Goal: Task Accomplishment & Management: Manage account settings

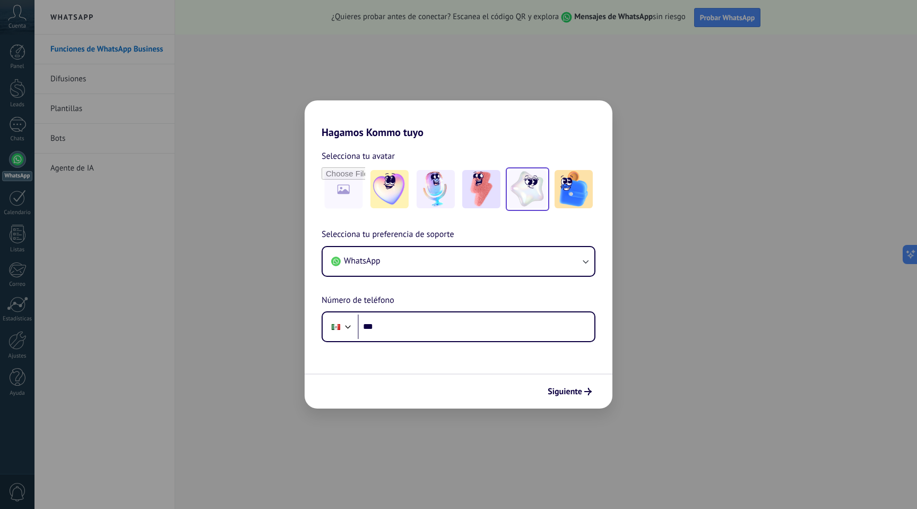
click at [532, 194] on img at bounding box center [528, 189] width 38 height 38
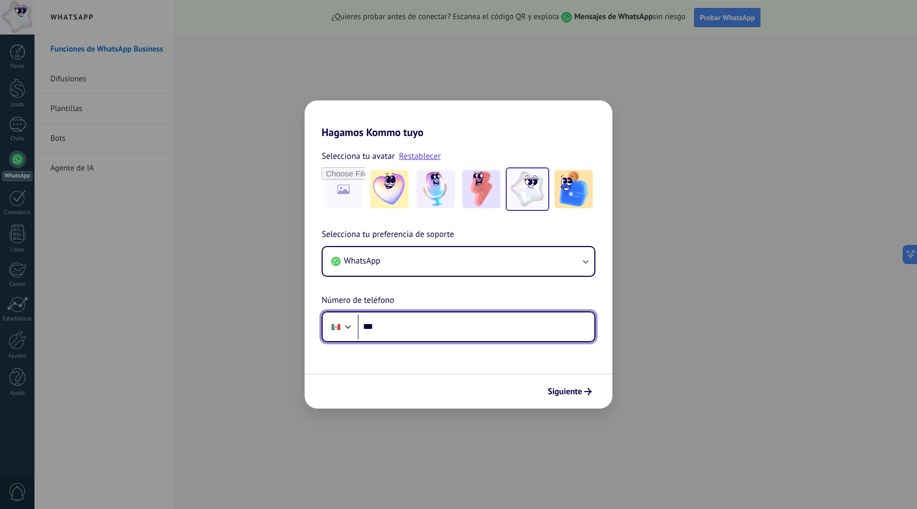
click at [389, 326] on input "***" at bounding box center [476, 326] width 237 height 24
type input "**********"
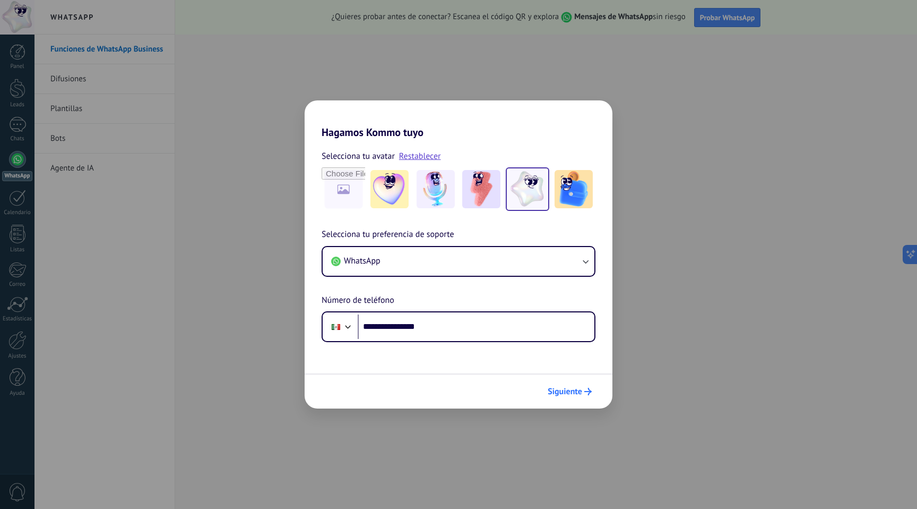
click at [564, 392] on span "Siguiente" at bounding box center [565, 391] width 35 height 7
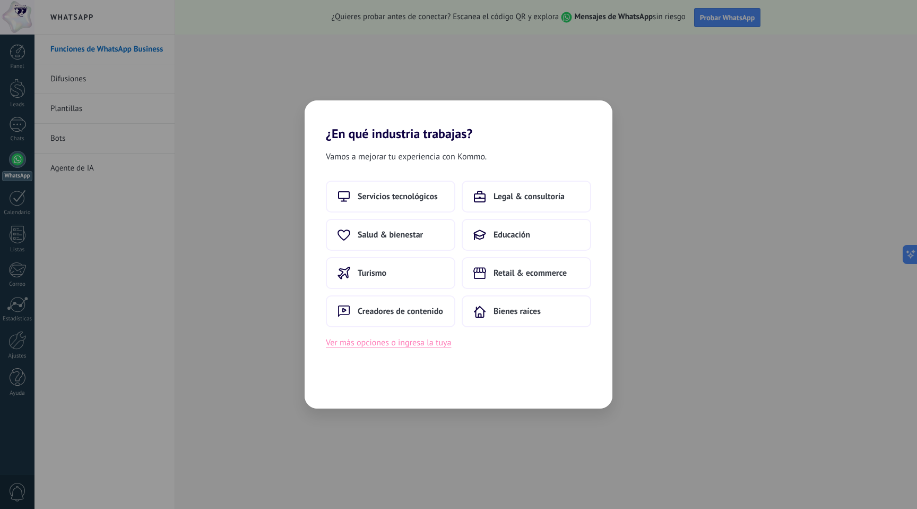
click at [422, 345] on button "Ver más opciones o ingresa la tuya" at bounding box center [388, 342] width 125 height 14
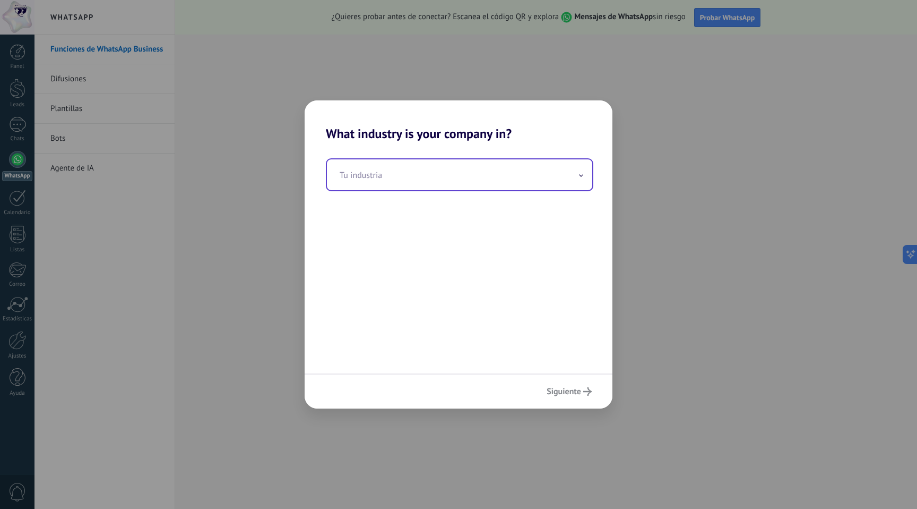
click at [417, 177] on input "text" at bounding box center [459, 174] width 265 height 31
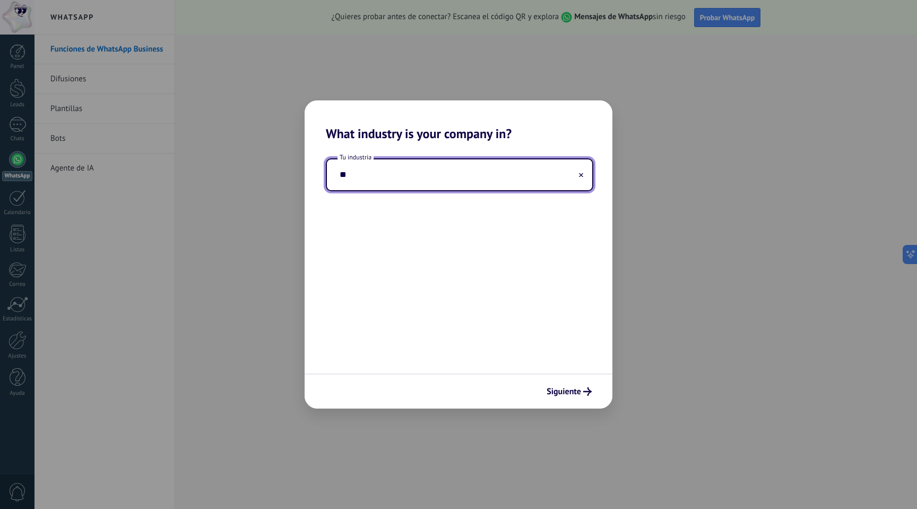
type input "*"
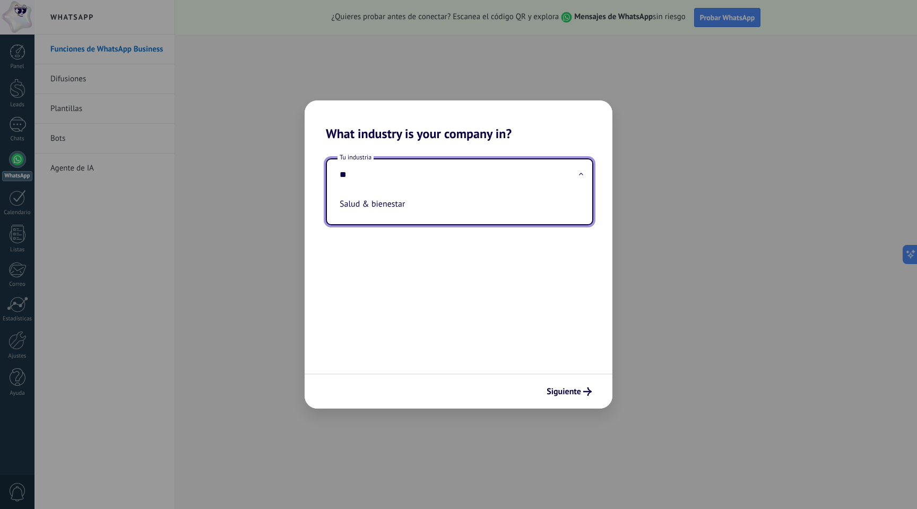
type input "*"
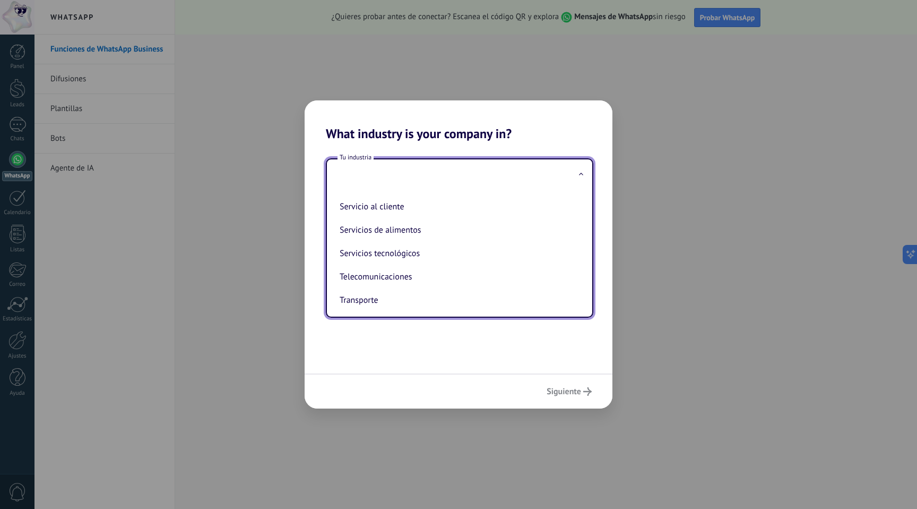
scroll to position [245, 0]
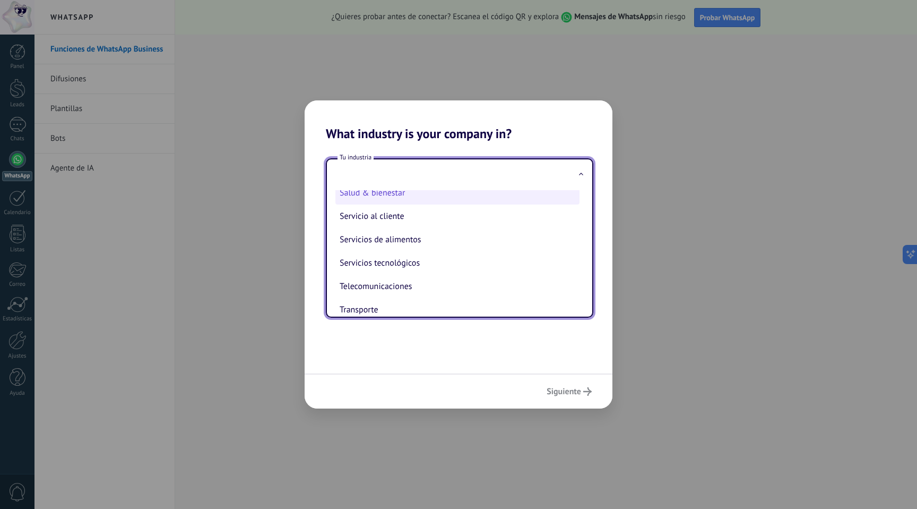
click at [427, 204] on li "Salud & bienestar" at bounding box center [457, 192] width 244 height 23
type input "**********"
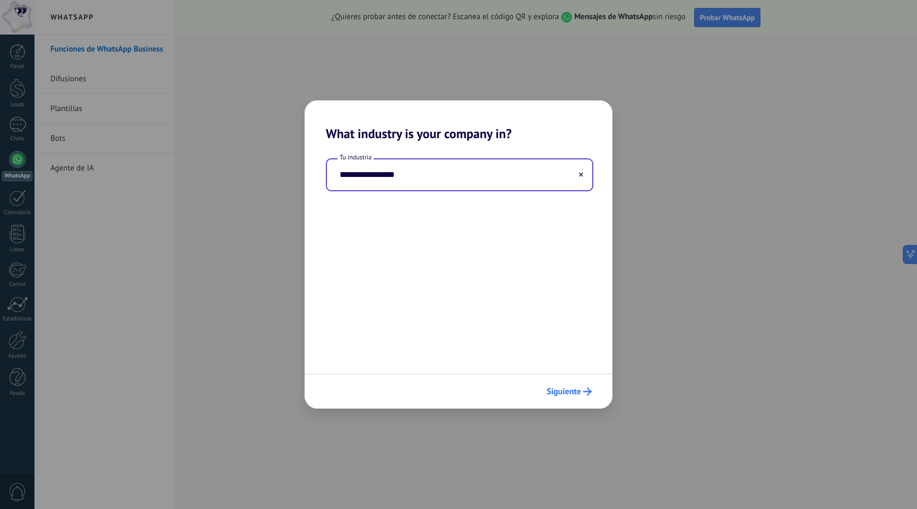
click at [571, 397] on button "Siguiente" at bounding box center [569, 391] width 55 height 18
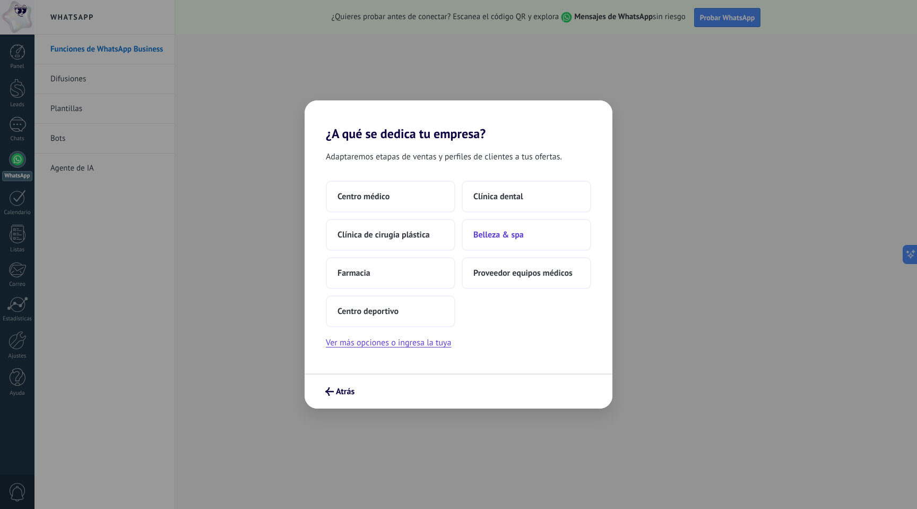
click at [523, 234] on button "Belleza & spa" at bounding box center [527, 235] width 130 height 32
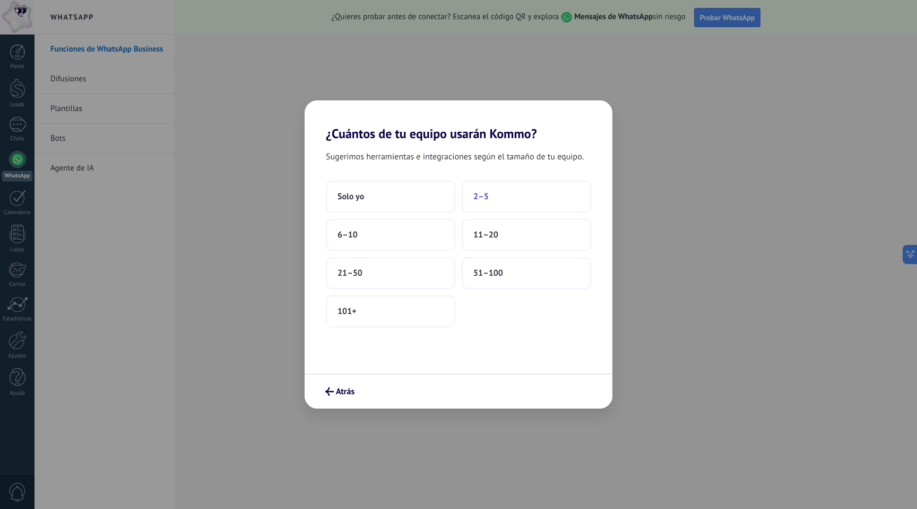
click at [496, 199] on button "2–5" at bounding box center [527, 196] width 130 height 32
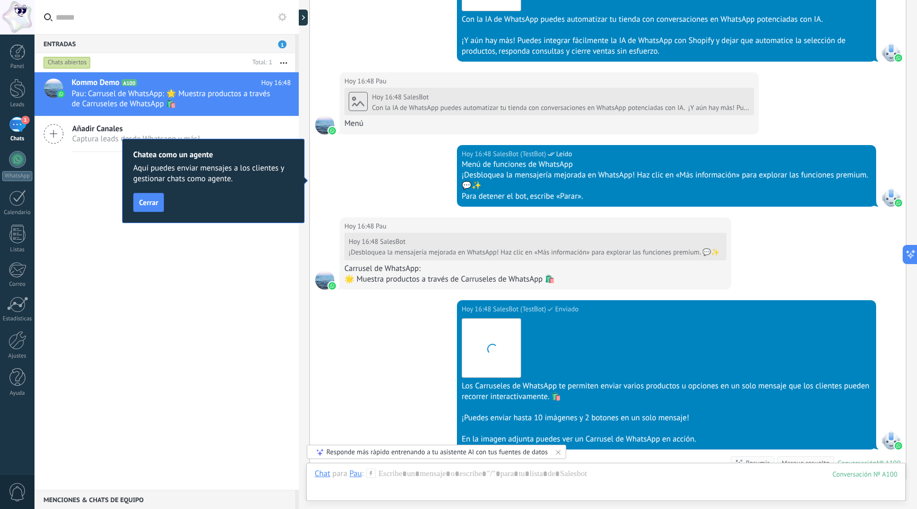
scroll to position [1712, 0]
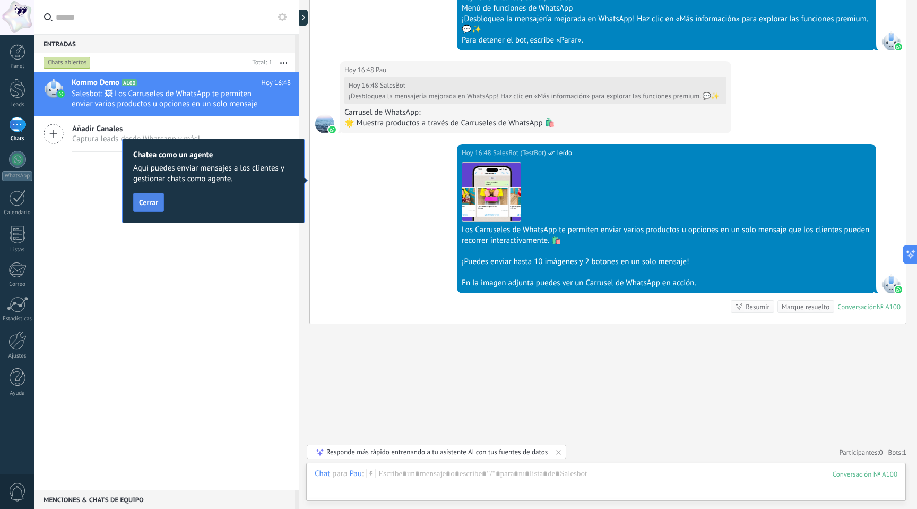
click at [157, 205] on span "Cerrar" at bounding box center [148, 202] width 19 height 7
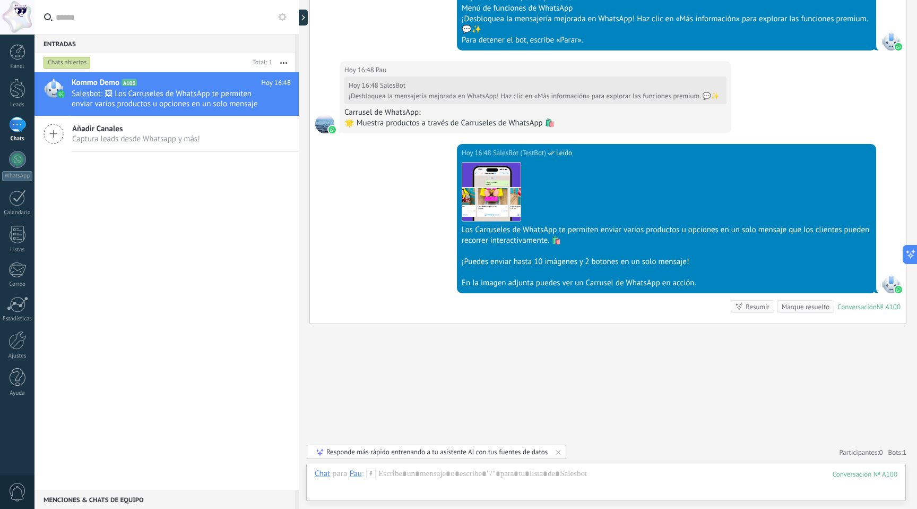
click at [16, 128] on div "1" at bounding box center [17, 124] width 17 height 15
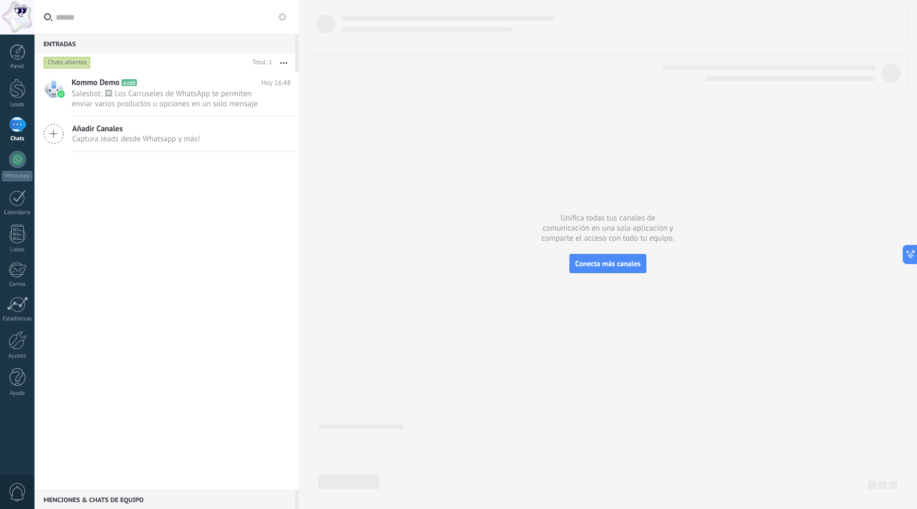
click at [119, 131] on span "Añadir Canales" at bounding box center [136, 129] width 128 height 10
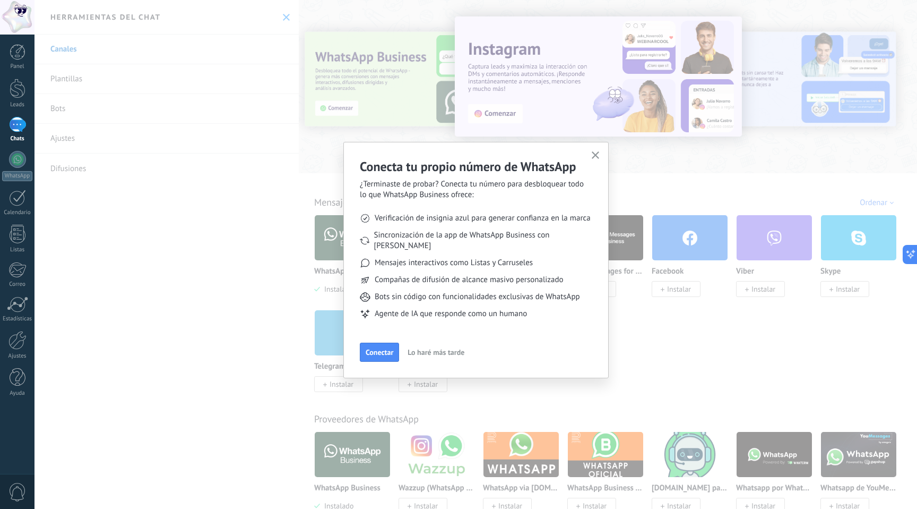
click at [425, 348] on span "Lo haré más tarde" at bounding box center [436, 351] width 57 height 7
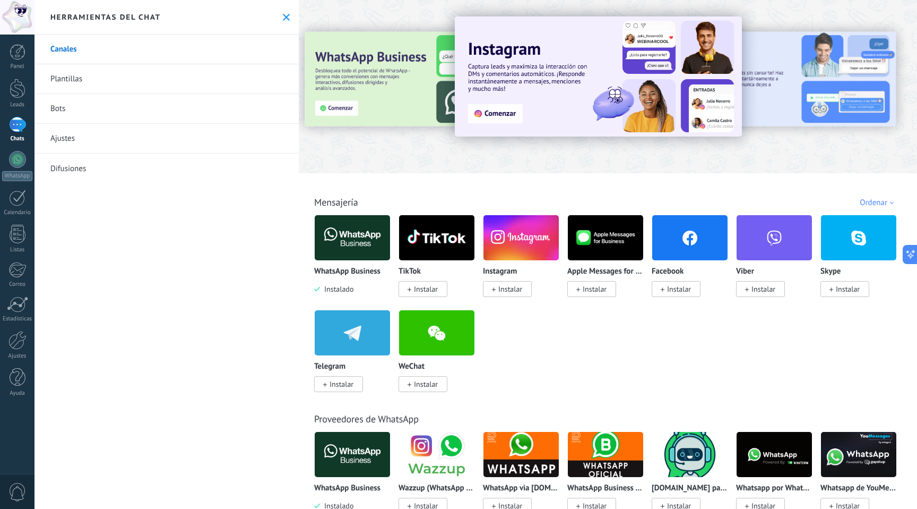
click at [57, 114] on link "Bots" at bounding box center [167, 109] width 264 height 30
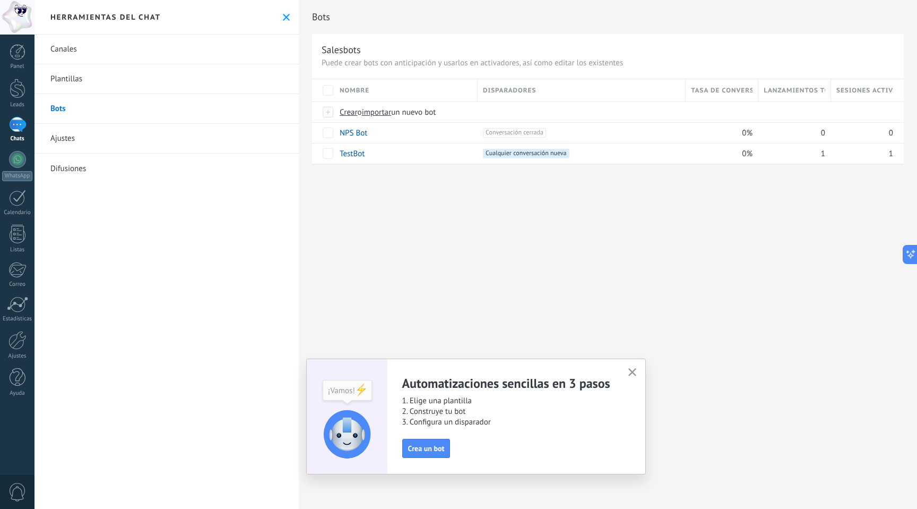
click at [634, 368] on icon "button" at bounding box center [632, 372] width 8 height 8
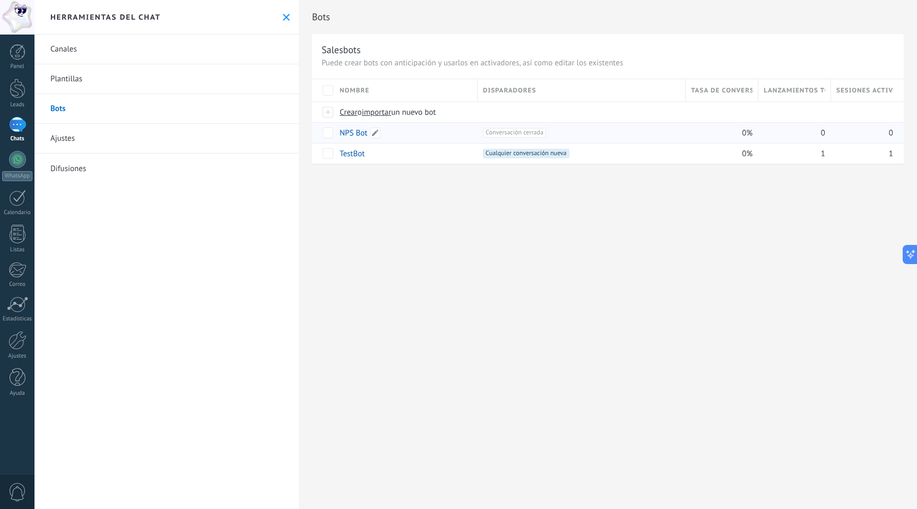
click at [357, 133] on link "NPS Bot" at bounding box center [354, 133] width 28 height 10
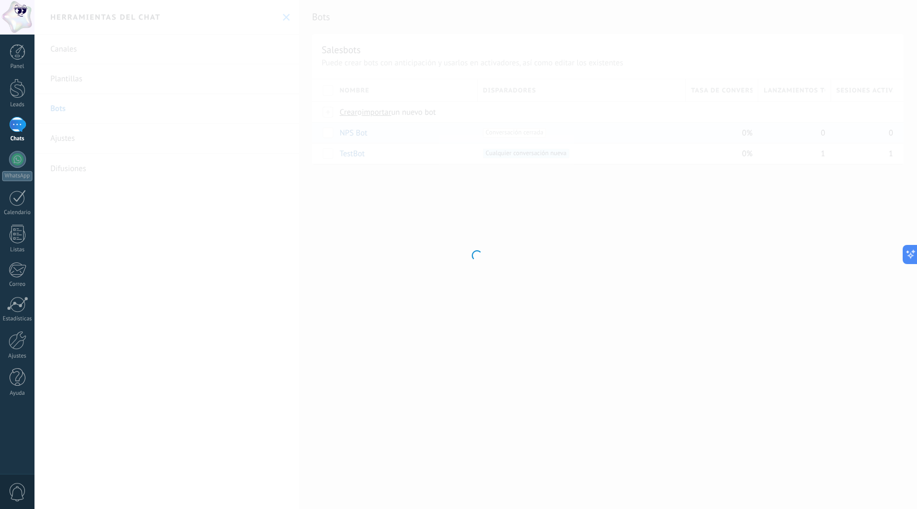
type input "*******"
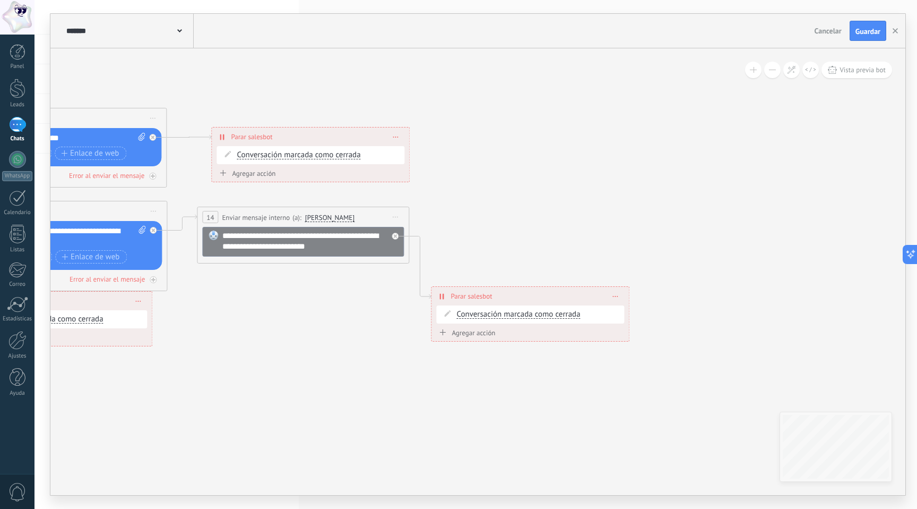
click at [182, 31] on div "******* NPS Bot" at bounding box center [129, 31] width 130 height 34
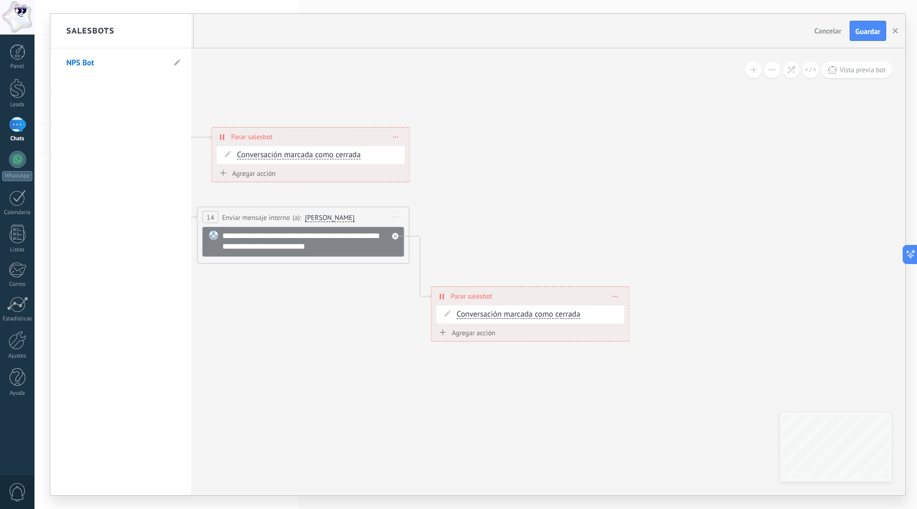
click at [184, 35] on div "Salesbots" at bounding box center [120, 31] width 141 height 35
click at [893, 29] on div at bounding box center [477, 254] width 855 height 481
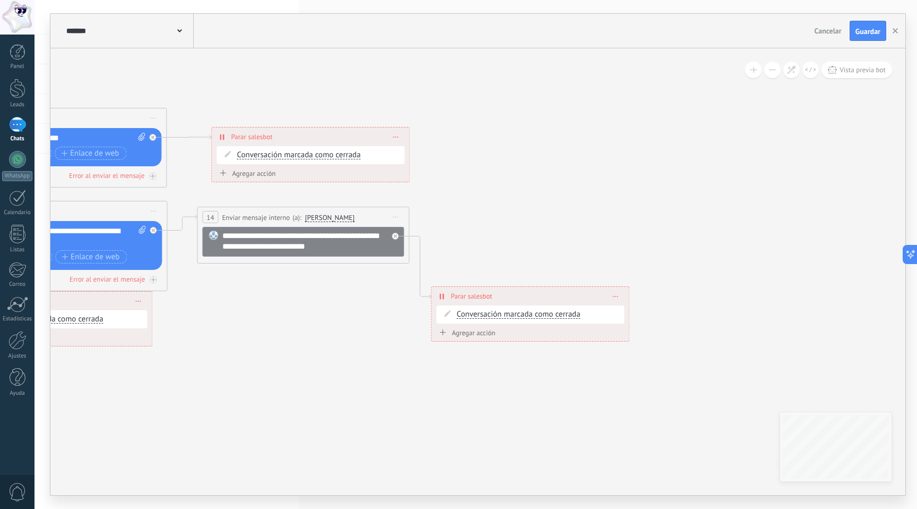
click at [833, 29] on span "Cancelar" at bounding box center [828, 31] width 27 height 10
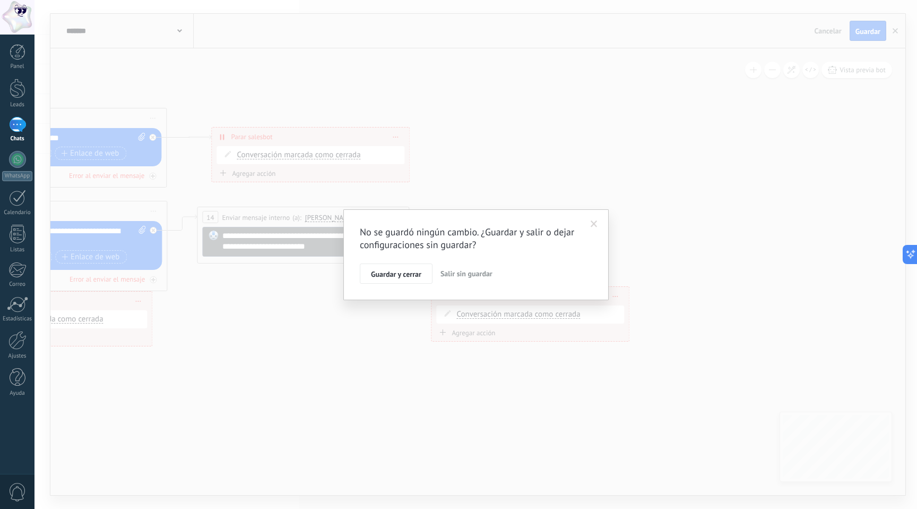
click at [459, 271] on span "Salir sin guardar" at bounding box center [467, 274] width 52 height 10
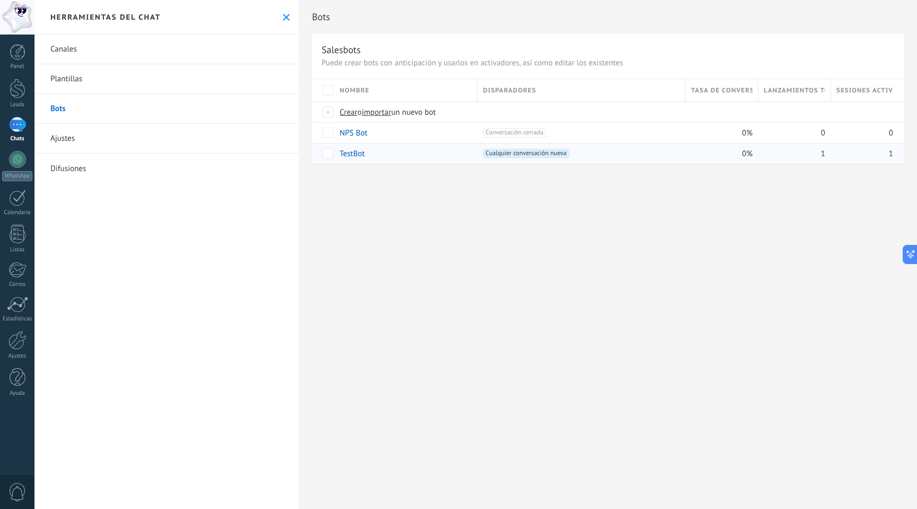
click at [360, 154] on link "TestBot" at bounding box center [352, 154] width 25 height 10
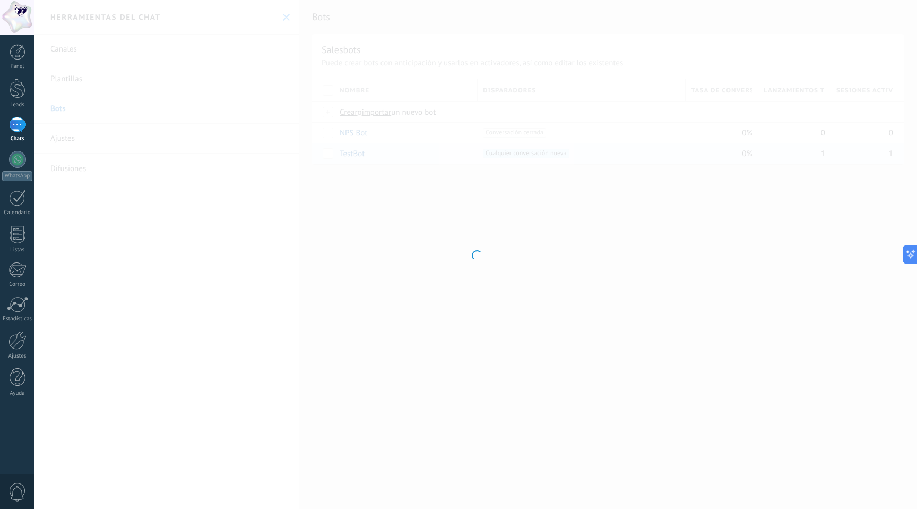
type input "*******"
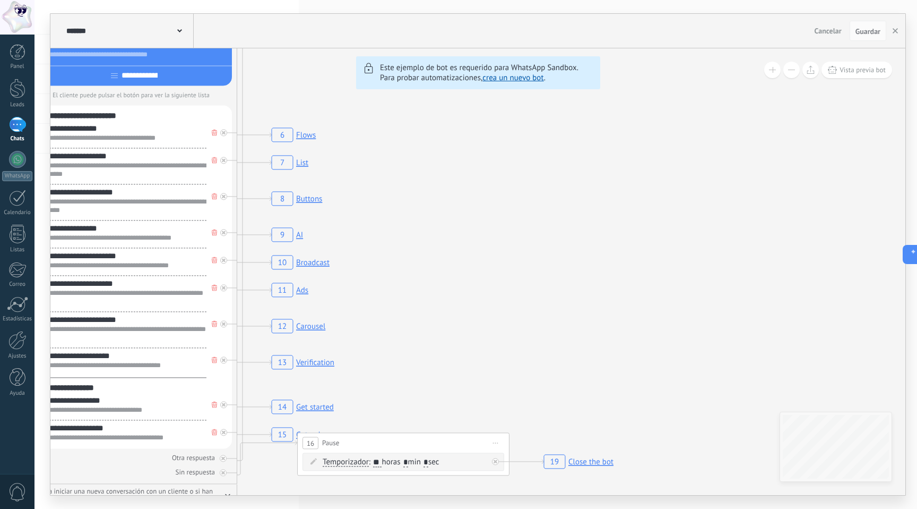
click at [315, 199] on rect at bounding box center [297, 198] width 57 height 20
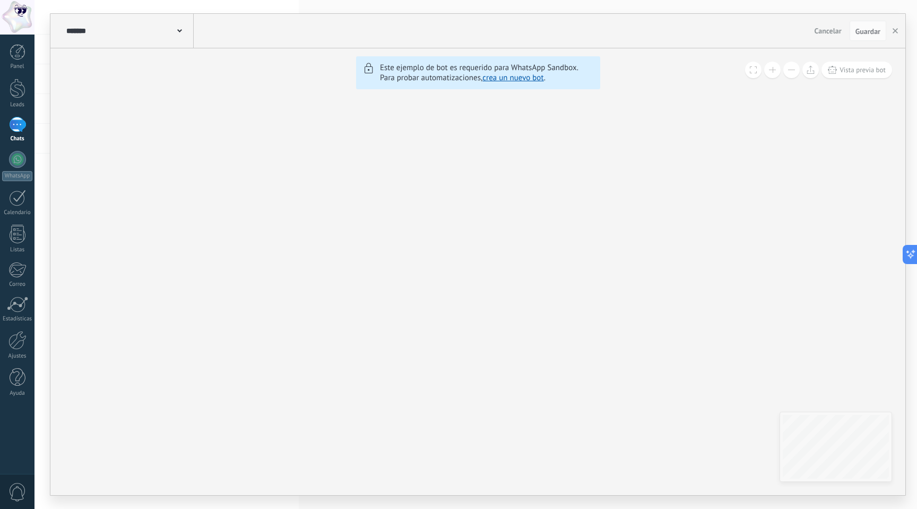
click at [822, 31] on span "Cancelar" at bounding box center [828, 31] width 27 height 10
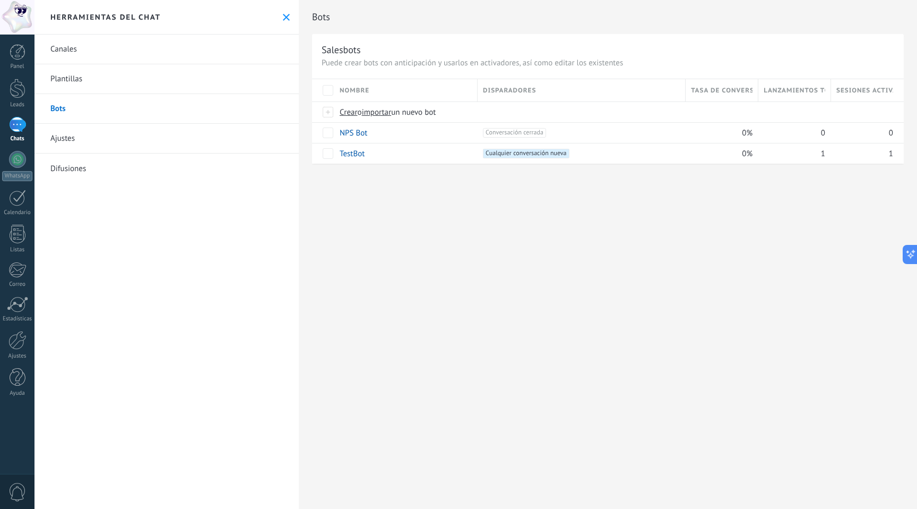
click at [456, 231] on div "Bots Salesbots Puede crear bots con anticipación y usarlos en activadores, así …" at bounding box center [608, 254] width 618 height 509
click at [99, 132] on link "Ajustes" at bounding box center [167, 139] width 264 height 30
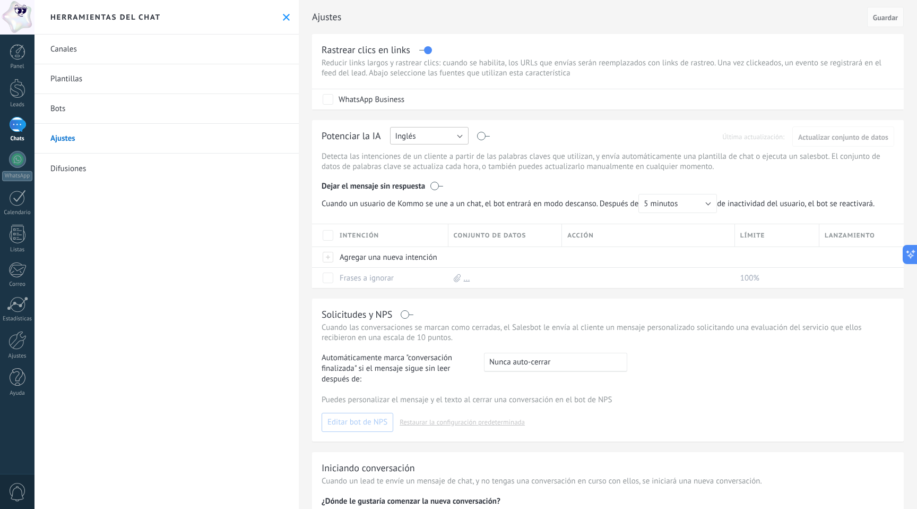
click at [410, 139] on span "Inglés" at bounding box center [405, 136] width 21 height 10
click at [529, 150] on div "Potenciar la IA Rusa Inglés Español Portugués Indonesio Turco Inglés Última act…" at bounding box center [608, 204] width 592 height 168
click at [410, 73] on p "Reducir links largos y rastrear clics: cuando se habilita, los URLs que envías …" at bounding box center [608, 68] width 573 height 20
click at [414, 70] on p "Reducir links largos y rastrear clics: cuando se habilita, los URLs que envías …" at bounding box center [608, 68] width 573 height 20
click at [70, 172] on link "Difusiones" at bounding box center [167, 168] width 264 height 30
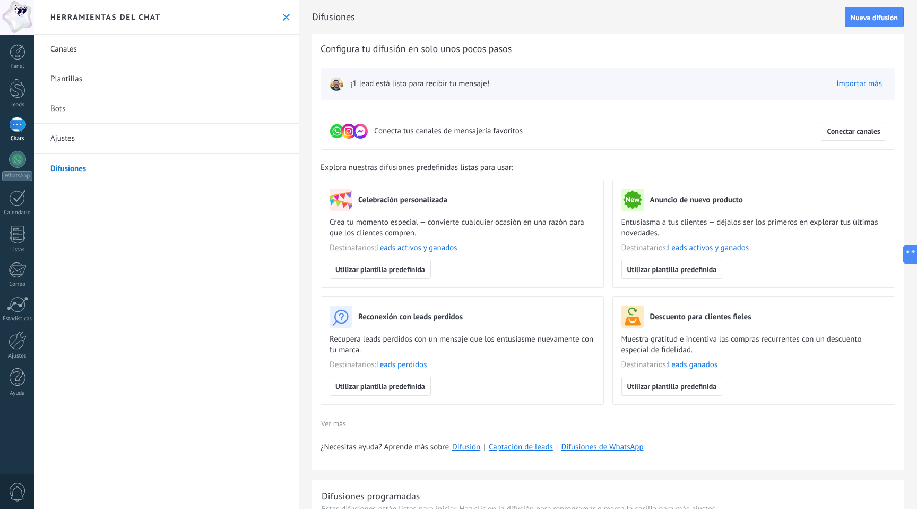
click at [338, 84] on img at bounding box center [336, 83] width 15 height 15
click at [868, 84] on link "Importar más" at bounding box center [860, 84] width 46 height 10
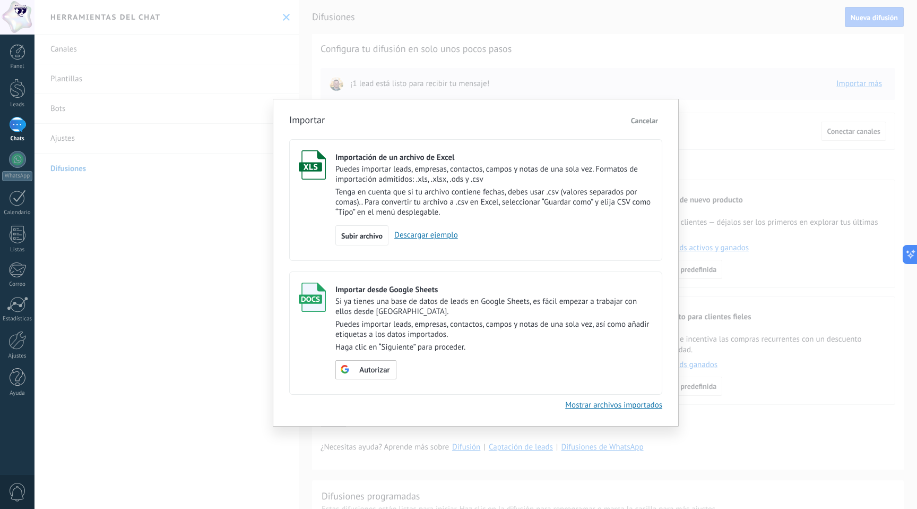
click at [651, 120] on span "Cancelar" at bounding box center [644, 121] width 27 height 10
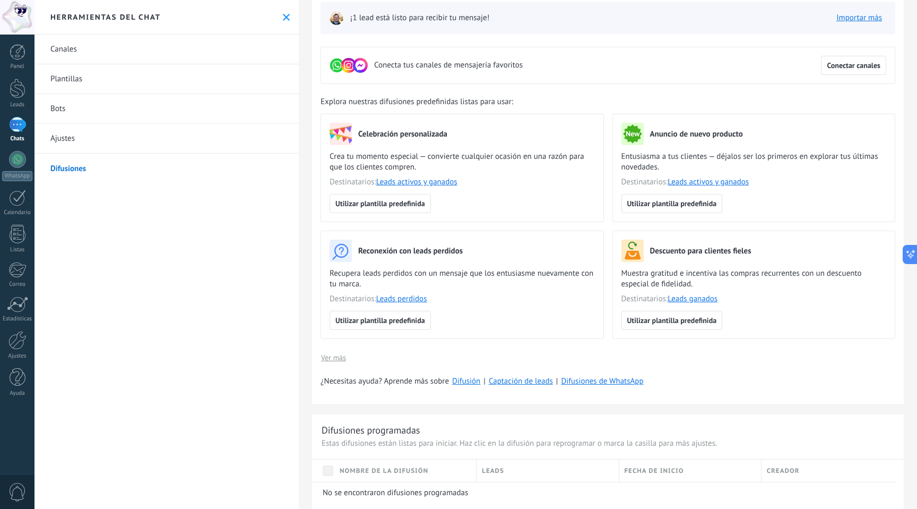
scroll to position [68, 0]
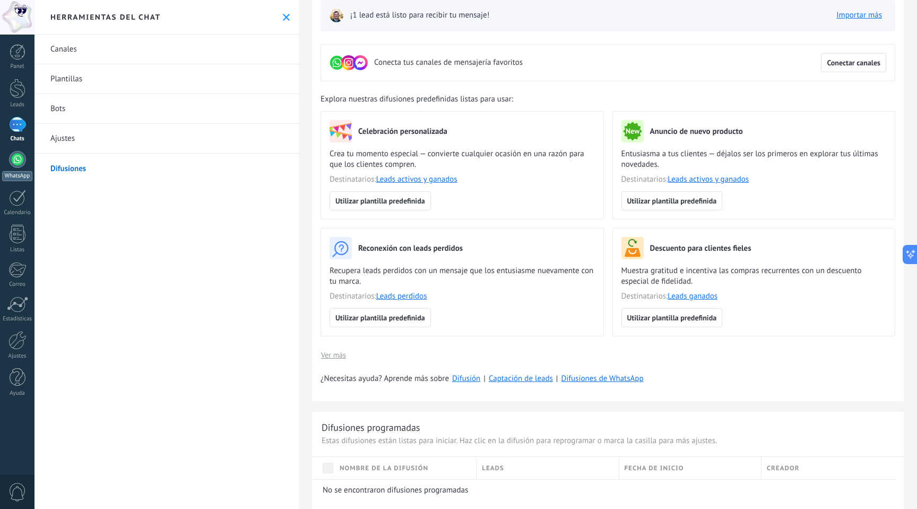
click at [16, 159] on div at bounding box center [17, 159] width 17 height 17
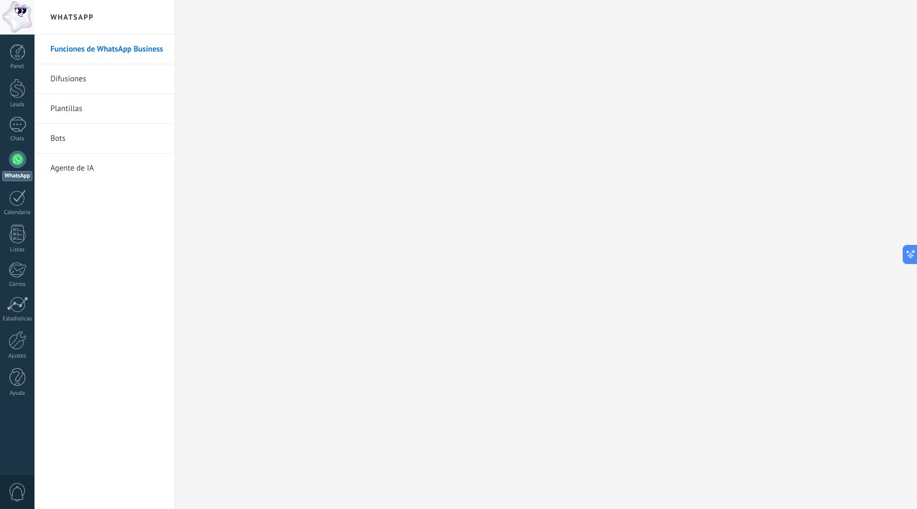
click at [67, 87] on link "Difusiones" at bounding box center [107, 79] width 114 height 30
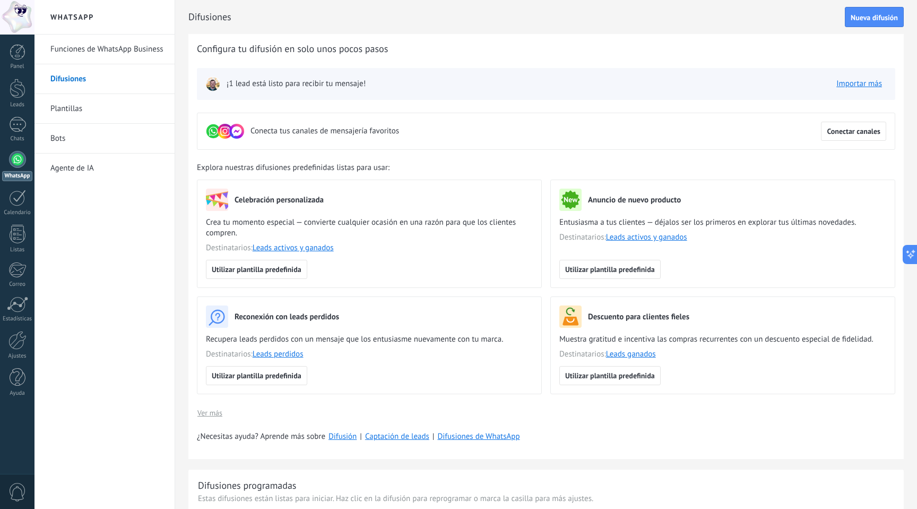
click at [64, 102] on link "Plantillas" at bounding box center [107, 109] width 114 height 30
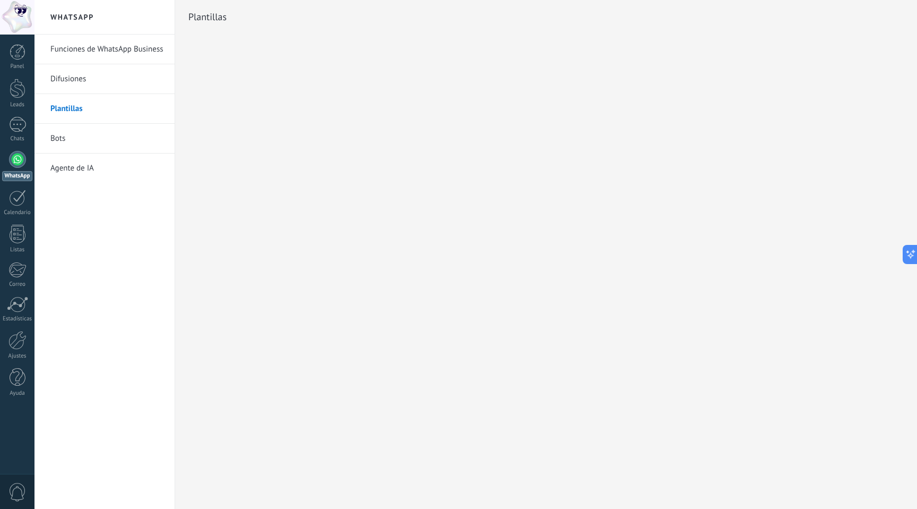
click at [60, 138] on link "Bots" at bounding box center [107, 139] width 114 height 30
click at [56, 166] on link "Agente de IA" at bounding box center [107, 168] width 114 height 30
click at [18, 207] on link "Calendario" at bounding box center [17, 203] width 35 height 27
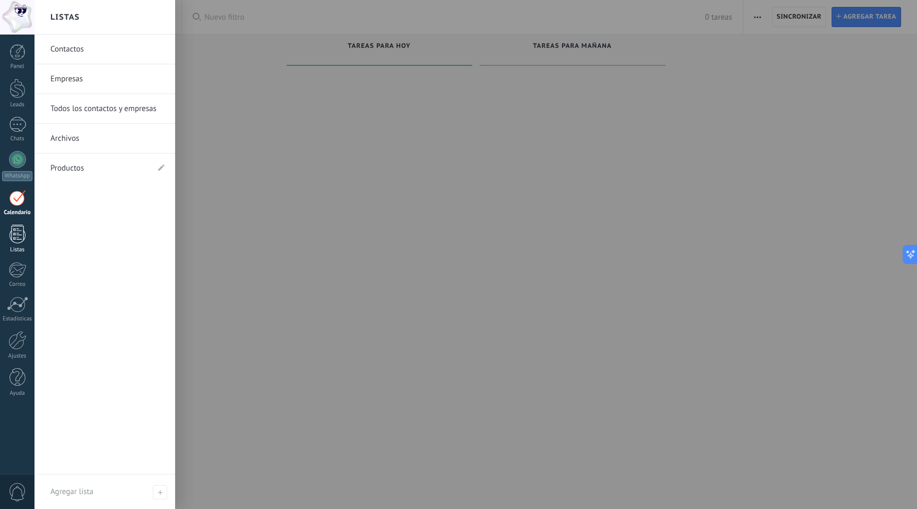
click at [13, 238] on div at bounding box center [18, 234] width 16 height 19
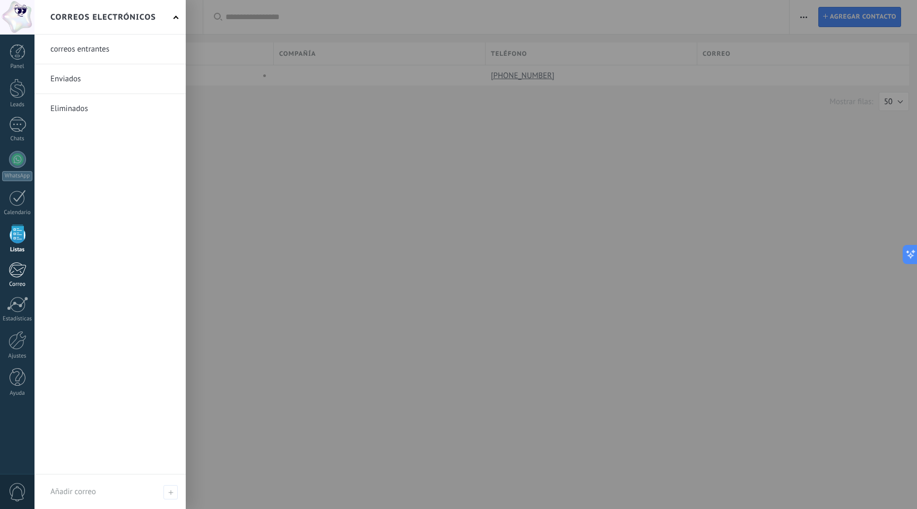
click at [13, 275] on div at bounding box center [17, 270] width 18 height 16
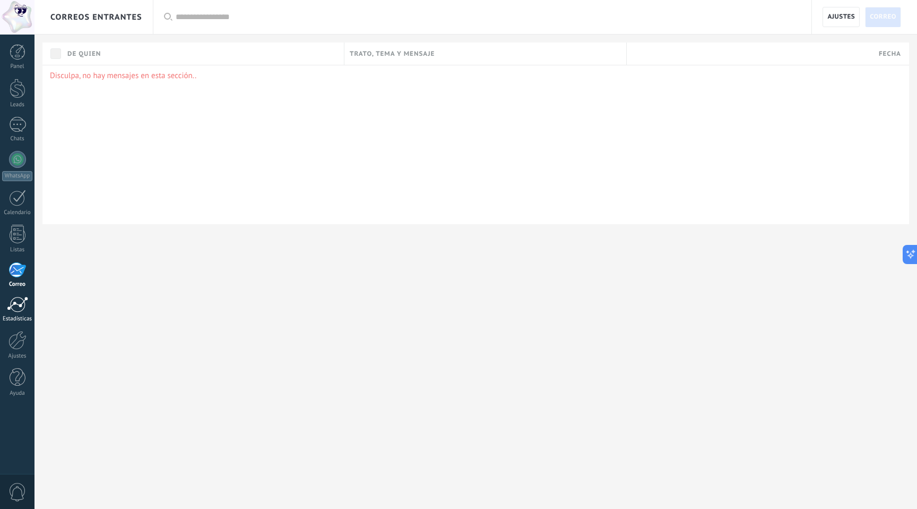
click at [12, 309] on div at bounding box center [17, 304] width 21 height 16
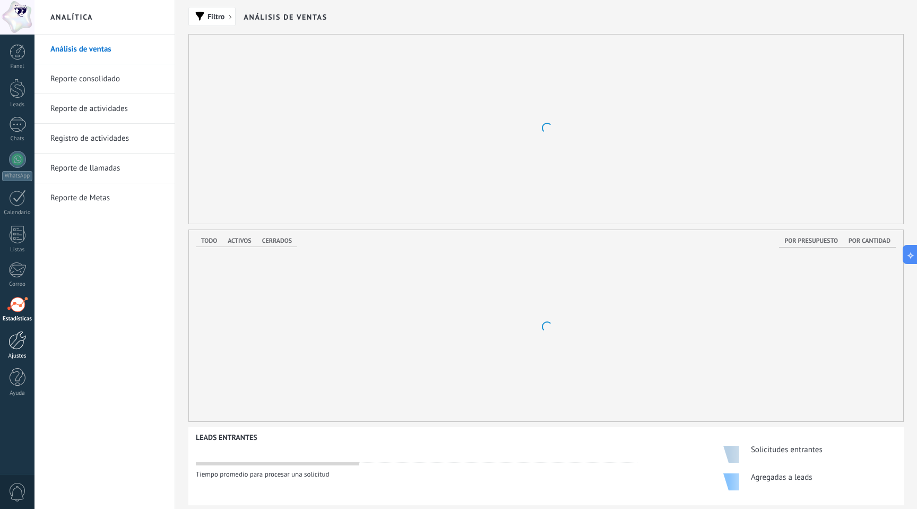
click at [8, 337] on div at bounding box center [17, 340] width 18 height 19
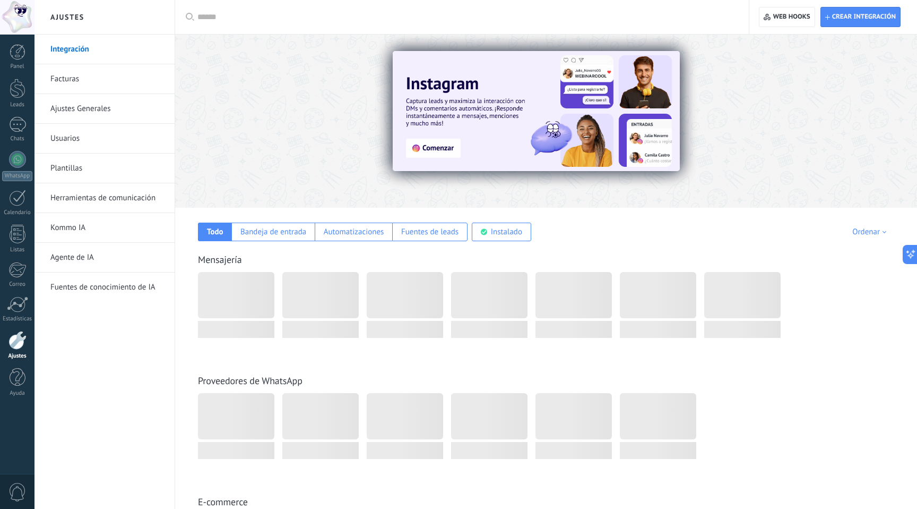
click at [114, 84] on link "Facturas" at bounding box center [107, 79] width 114 height 30
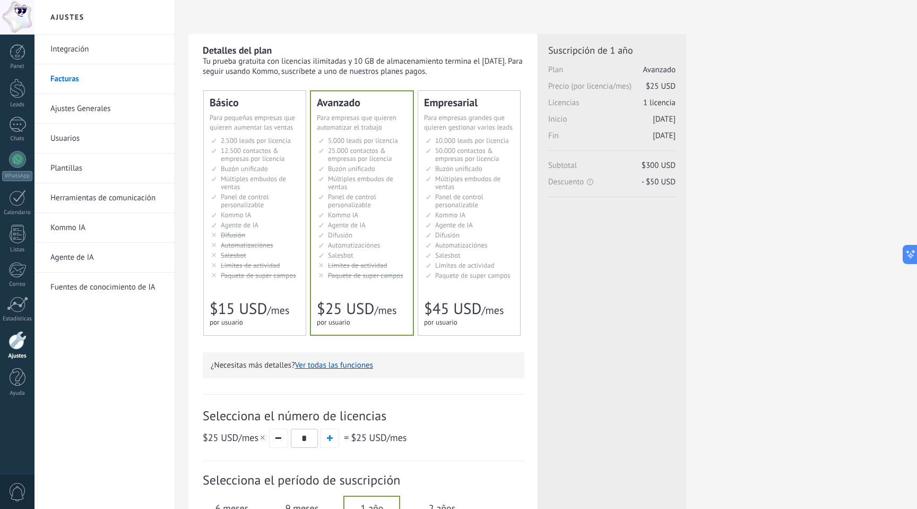
click at [100, 103] on link "Ajustes Generales" at bounding box center [107, 109] width 114 height 30
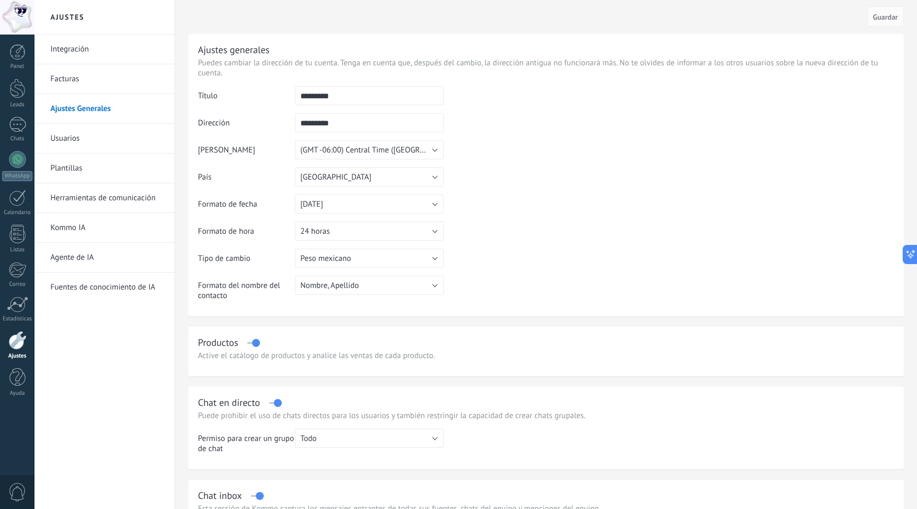
click at [86, 134] on link "Usuarios" at bounding box center [107, 139] width 114 height 30
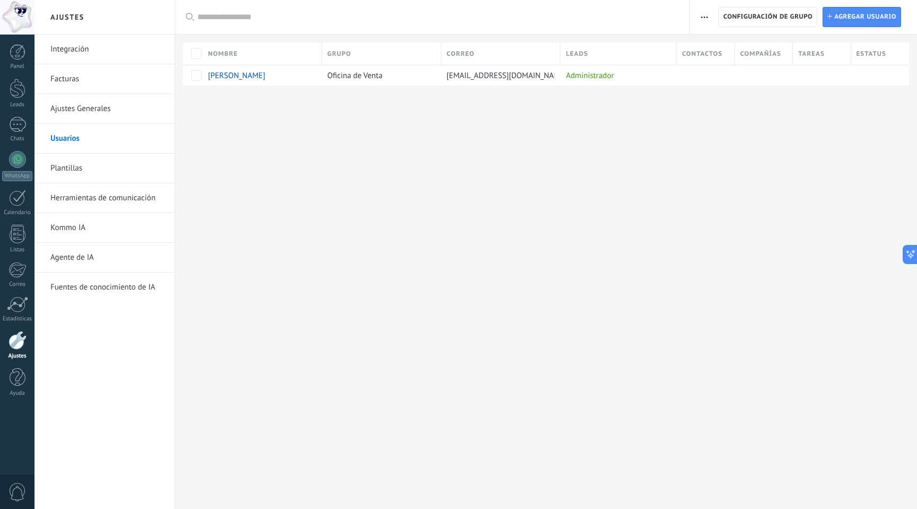
click at [69, 175] on link "Plantillas" at bounding box center [107, 168] width 114 height 30
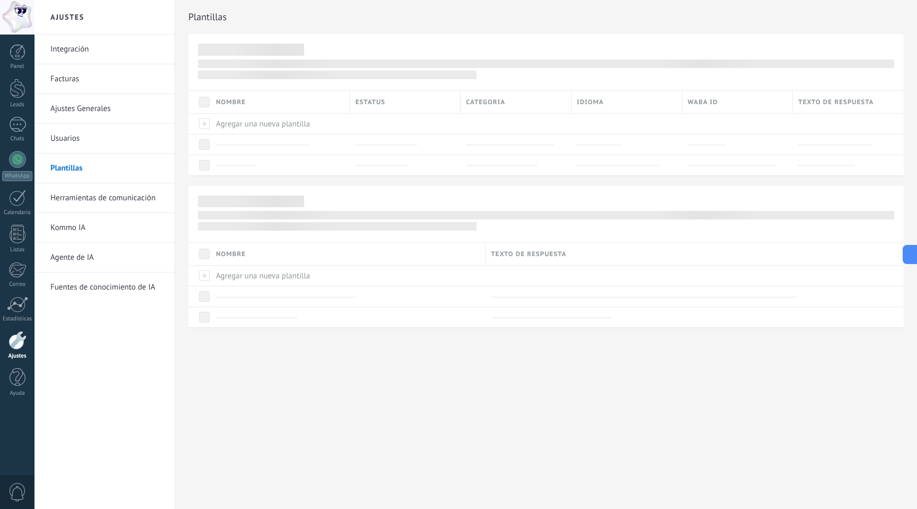
click at [66, 195] on link "Herramientas de comunicación" at bounding box center [107, 198] width 114 height 30
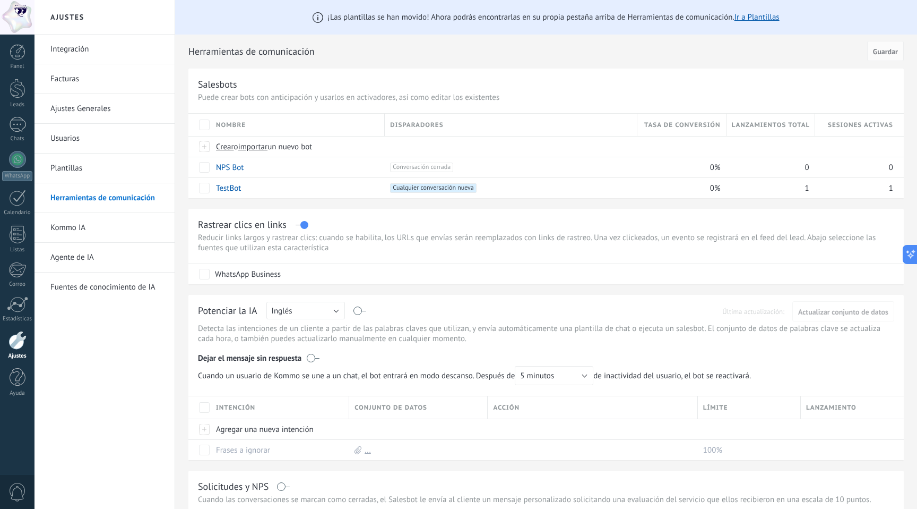
click at [65, 222] on link "Kommo IA" at bounding box center [107, 228] width 114 height 30
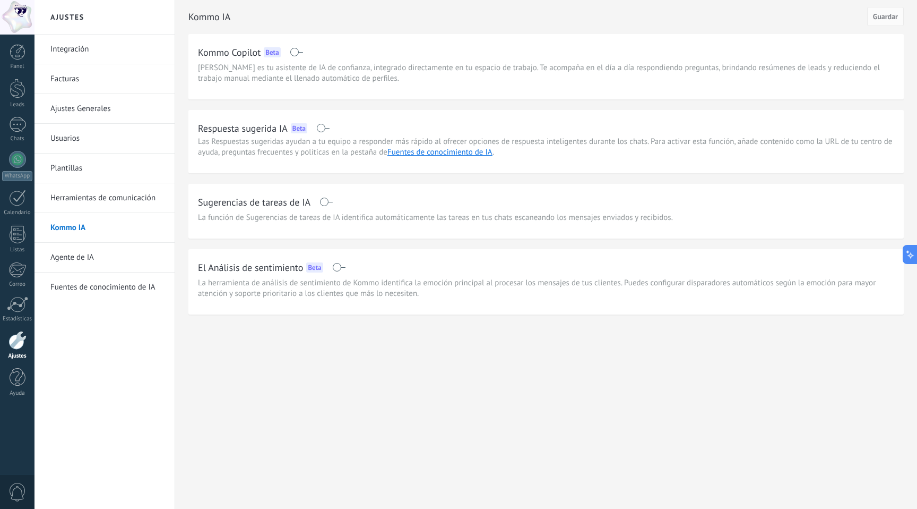
click at [81, 257] on link "Agente de IA" at bounding box center [107, 258] width 114 height 30
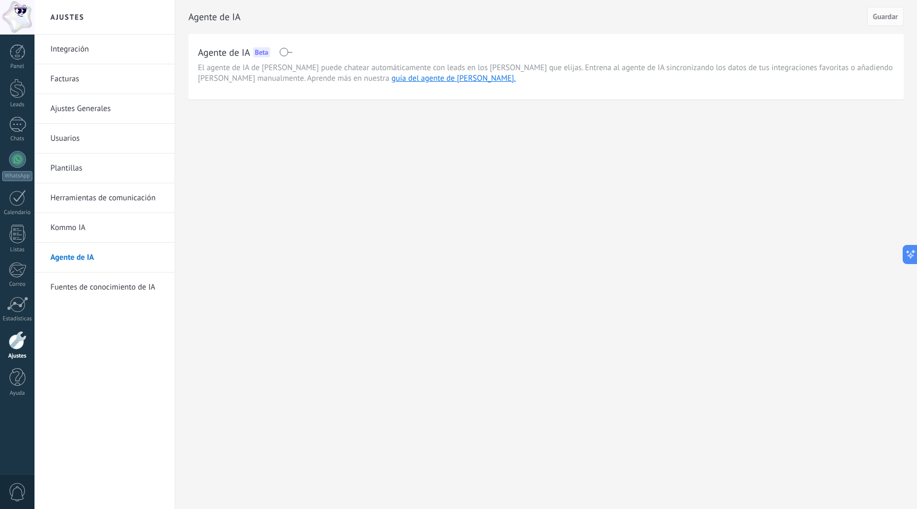
click at [79, 287] on link "Fuentes de conocimiento de IA" at bounding box center [107, 287] width 114 height 30
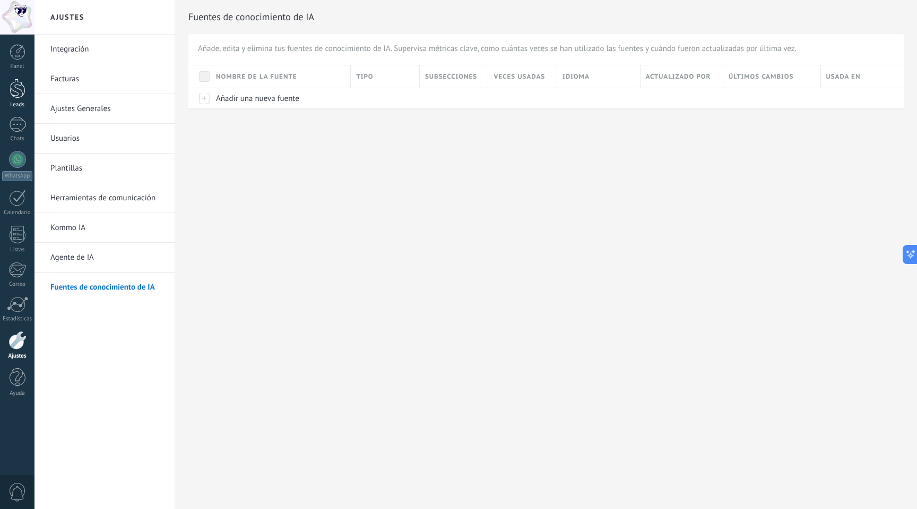
click at [17, 89] on div at bounding box center [18, 89] width 16 height 20
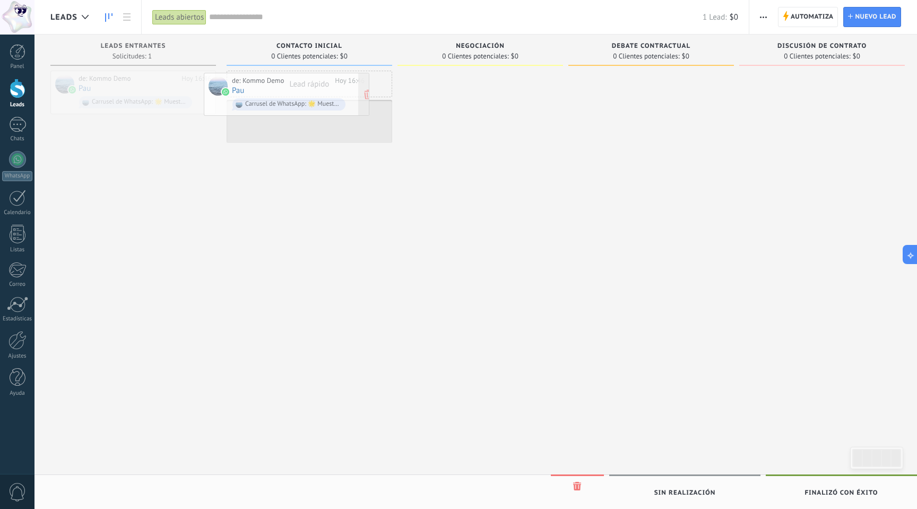
drag, startPoint x: 167, startPoint y: 87, endPoint x: 321, endPoint y: 89, distance: 153.4
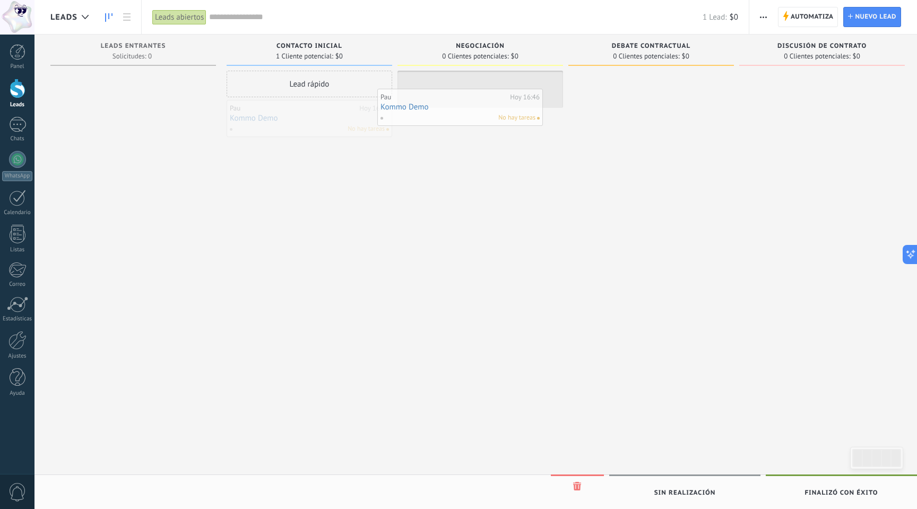
drag, startPoint x: 302, startPoint y: 125, endPoint x: 453, endPoint y: 114, distance: 151.2
drag, startPoint x: 499, startPoint y: 91, endPoint x: 665, endPoint y: 87, distance: 165.7
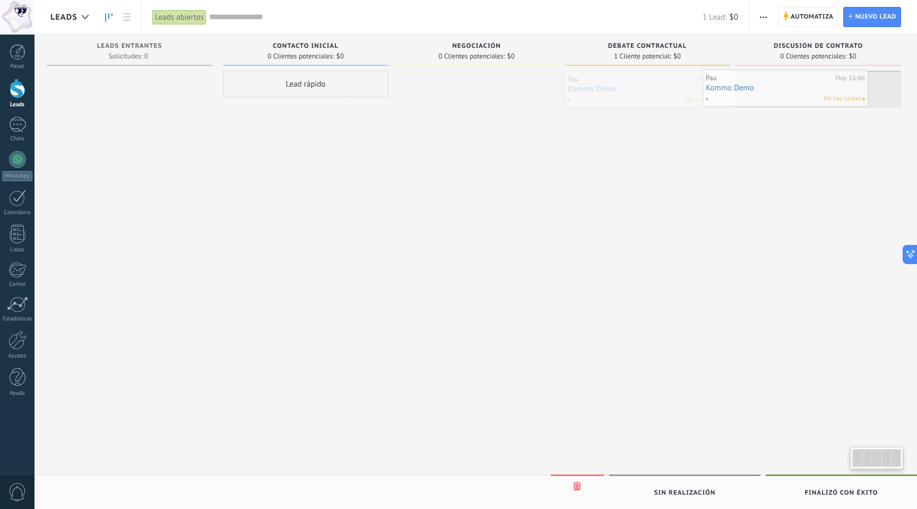
drag, startPoint x: 665, startPoint y: 87, endPoint x: 798, endPoint y: 85, distance: 133.8
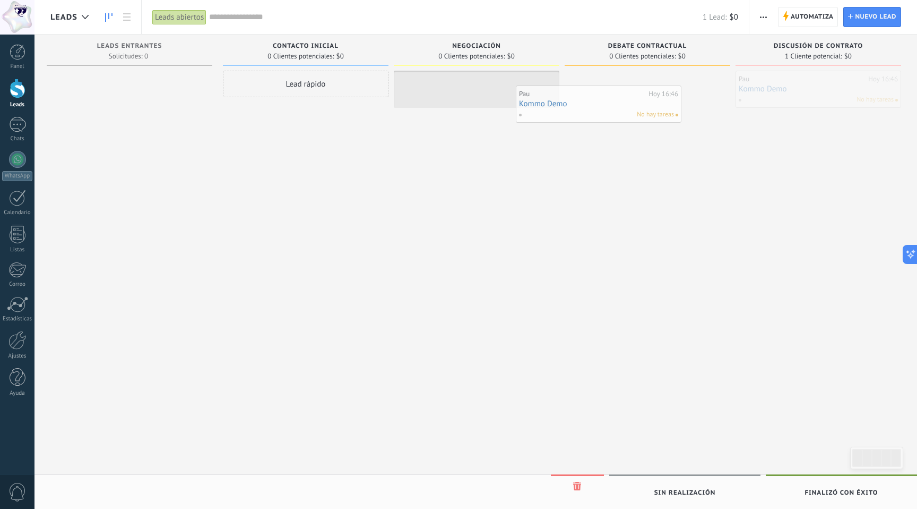
drag, startPoint x: 779, startPoint y: 94, endPoint x: 461, endPoint y: 105, distance: 317.6
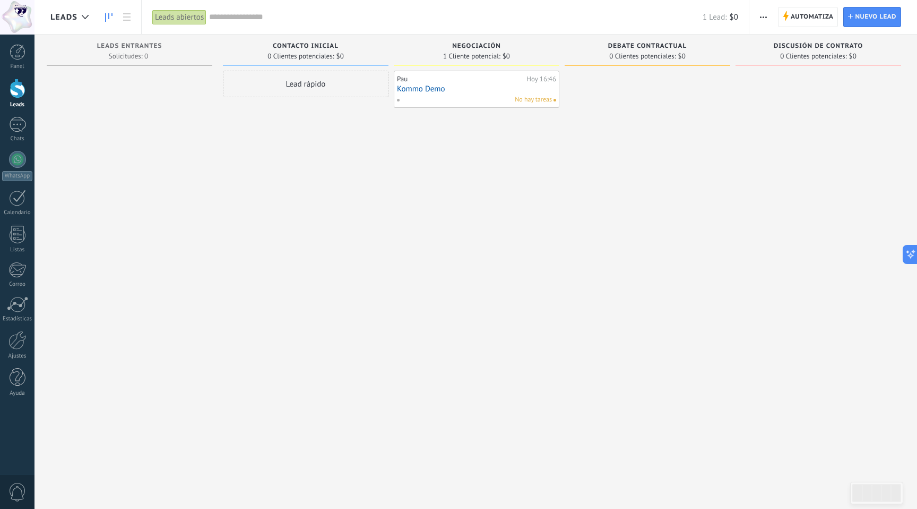
click at [476, 45] on span "Negociación" at bounding box center [476, 45] width 49 height 7
click at [476, 53] on span "1 Cliente potencial:" at bounding box center [471, 56] width 57 height 6
click at [280, 46] on span "Contacto inicial" at bounding box center [306, 45] width 66 height 7
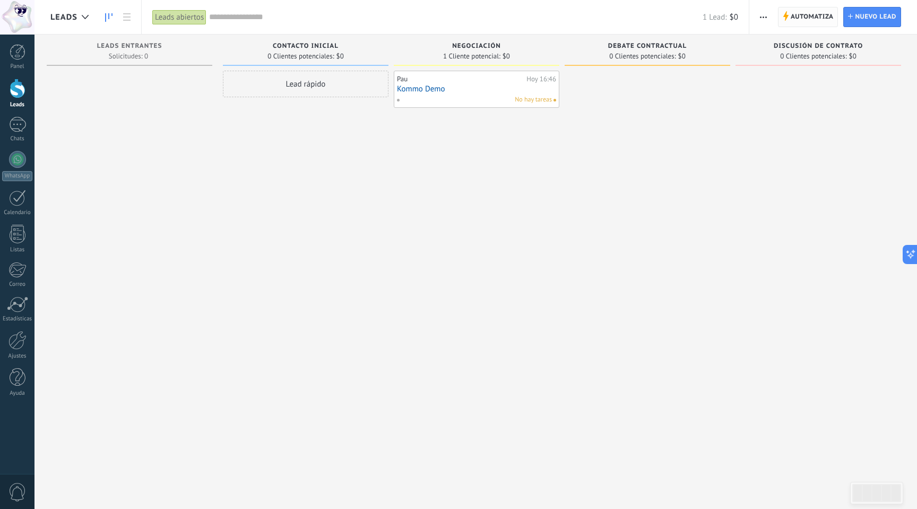
click at [803, 15] on span "Automatiza" at bounding box center [812, 16] width 43 height 19
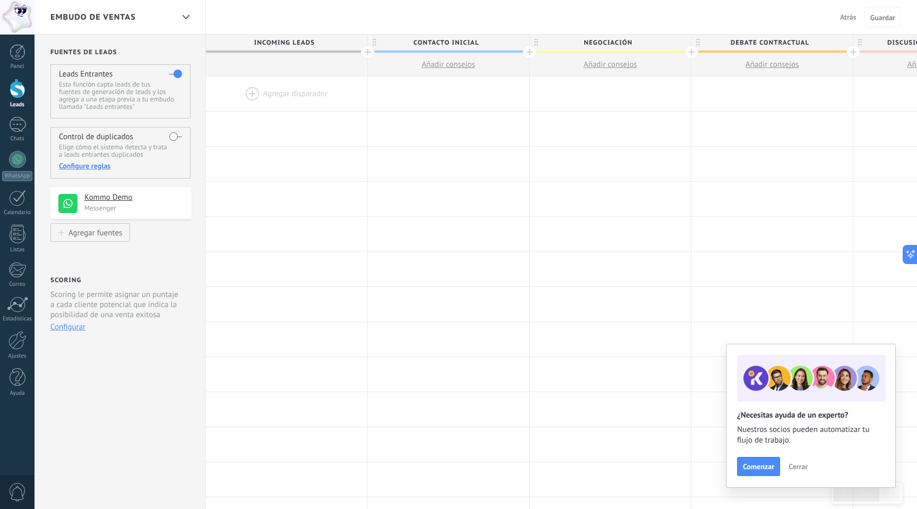
click at [295, 40] on span "Incoming leads" at bounding box center [284, 43] width 156 height 16
click at [761, 462] on span "Comenzar" at bounding box center [758, 465] width 31 height 7
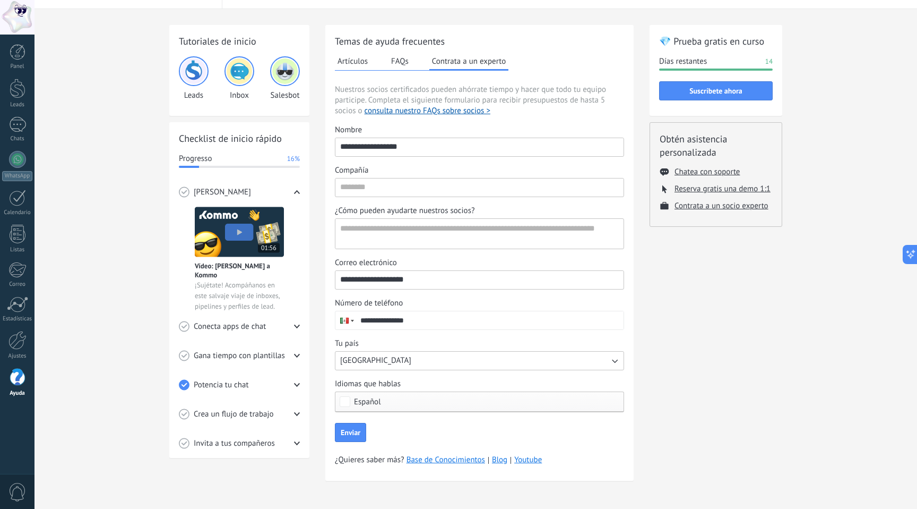
scroll to position [27, 0]
click at [17, 57] on div at bounding box center [18, 52] width 16 height 16
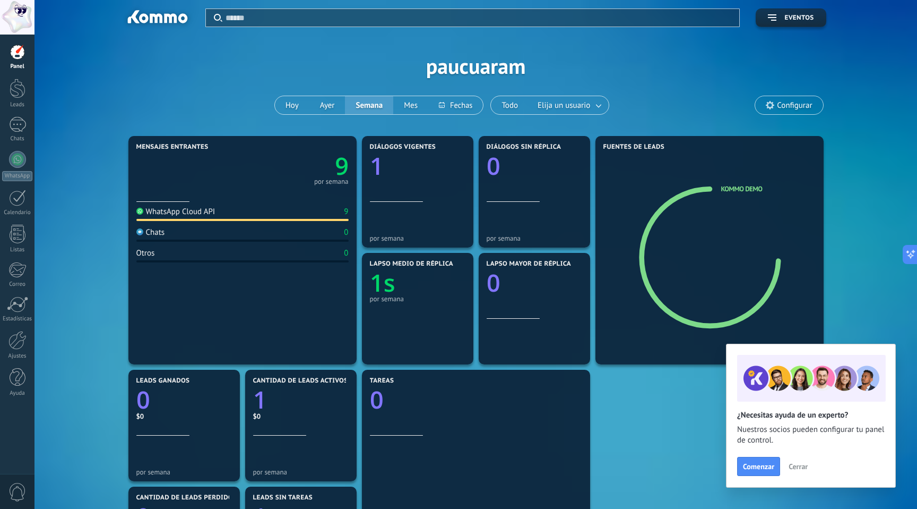
scroll to position [3, 0]
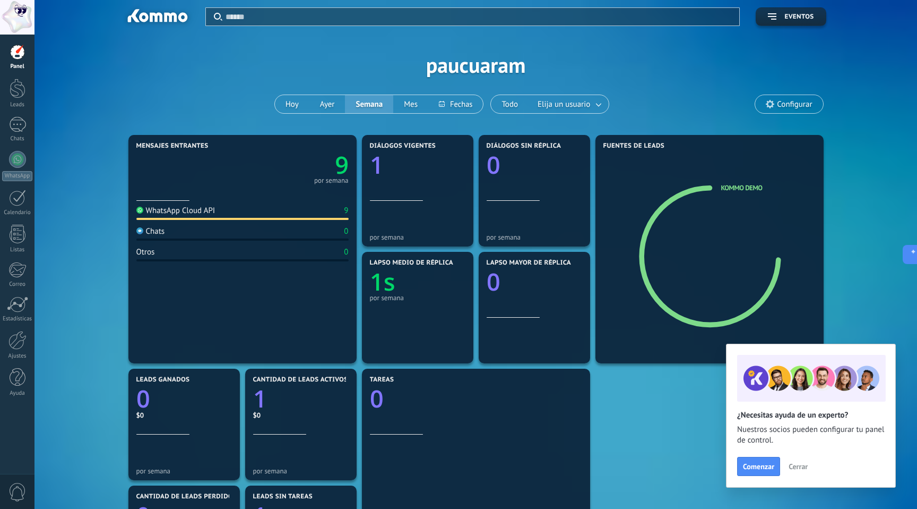
click at [184, 214] on div "WhatsApp Cloud API" at bounding box center [175, 210] width 79 height 10
click at [183, 203] on div "WhatsApp Cloud API 9 Chats 0 Otros 0" at bounding box center [242, 279] width 212 height 156
click at [343, 167] on text "9" at bounding box center [342, 165] width 14 height 32
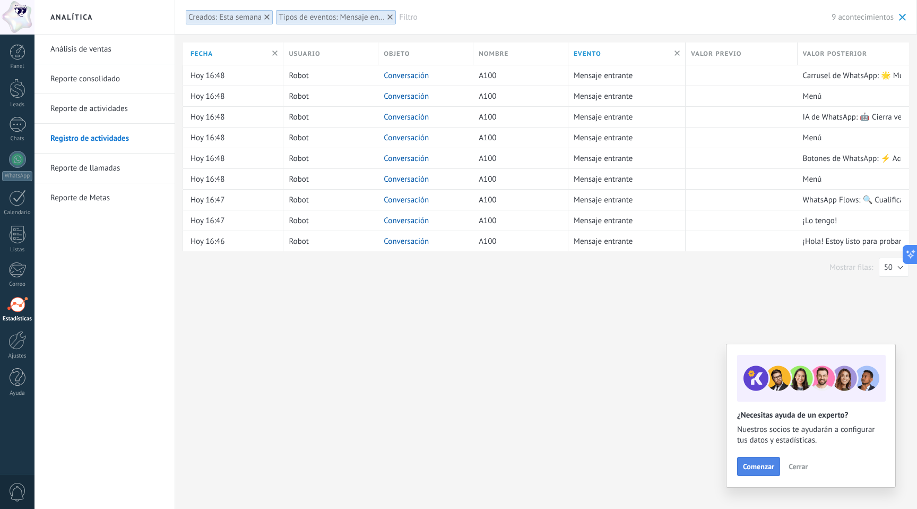
click at [763, 467] on span "Comenzar" at bounding box center [758, 465] width 31 height 7
click at [84, 167] on link "Reporte de llamadas" at bounding box center [107, 168] width 114 height 30
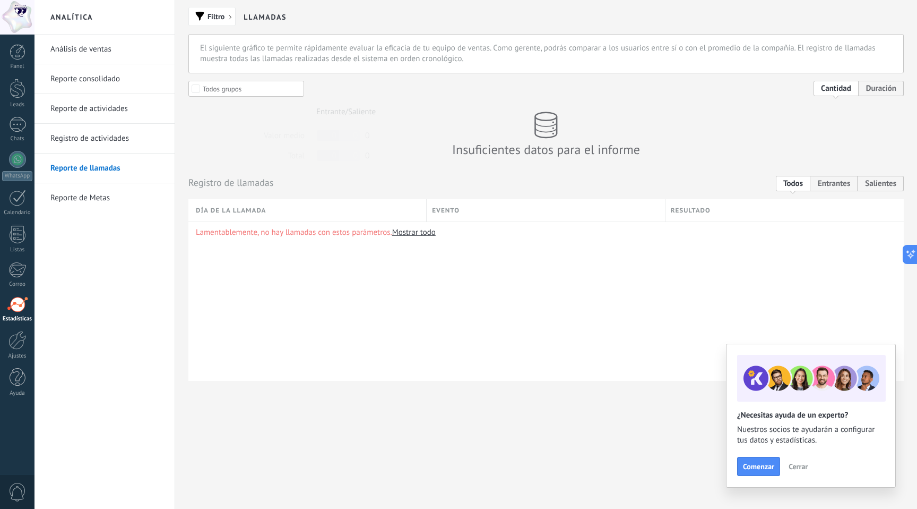
click at [76, 193] on link "Reporte de Metas" at bounding box center [107, 198] width 114 height 30
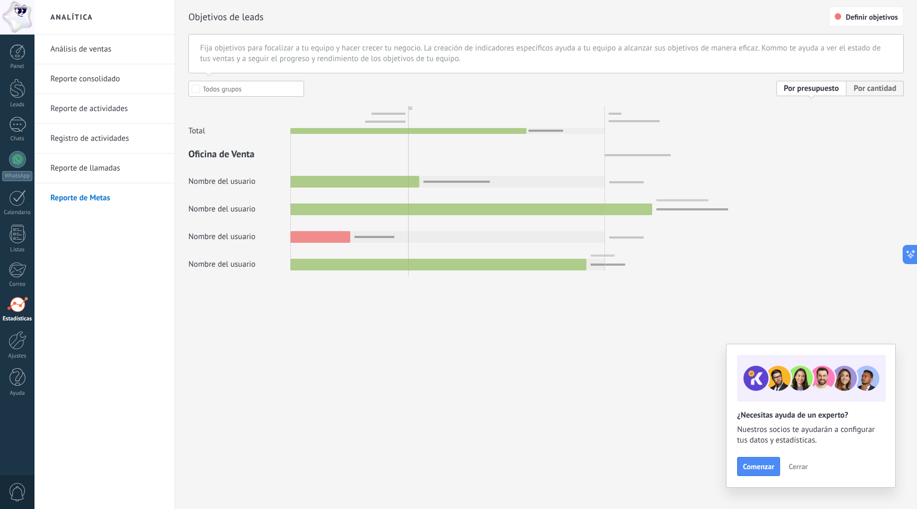
click at [97, 79] on link "Reporte consolidado" at bounding box center [107, 79] width 114 height 30
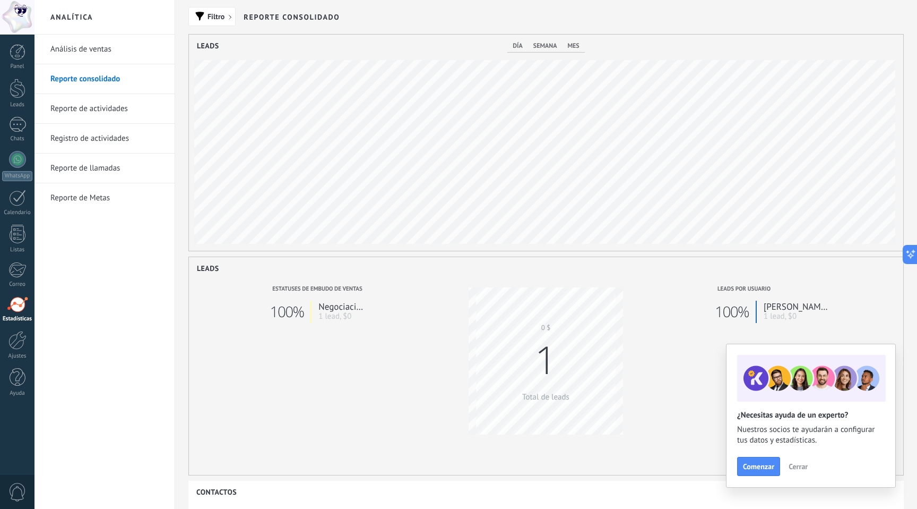
scroll to position [216, 714]
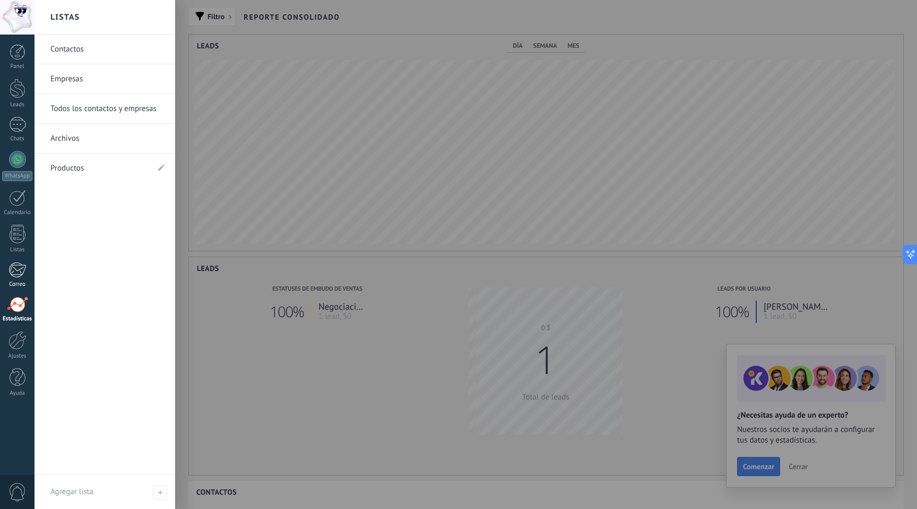
click at [8, 284] on div "Correo" at bounding box center [17, 284] width 31 height 7
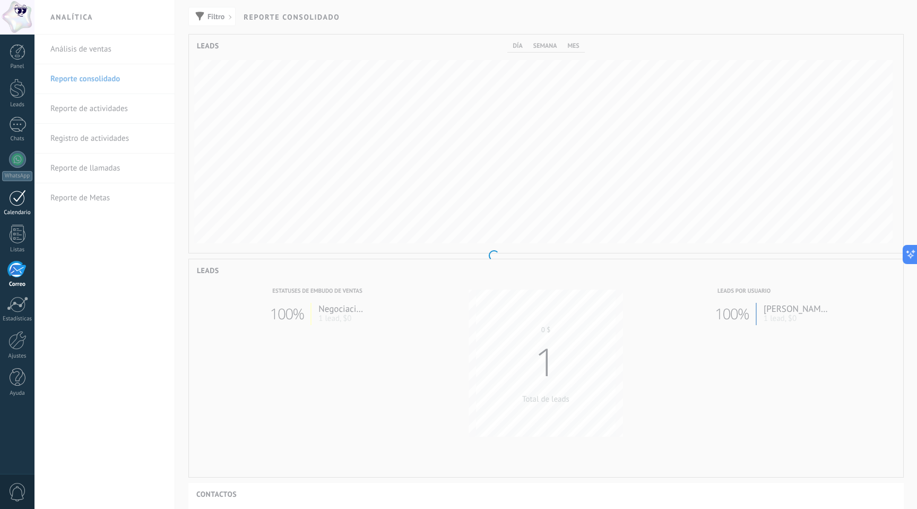
click at [15, 204] on div at bounding box center [17, 198] width 17 height 16
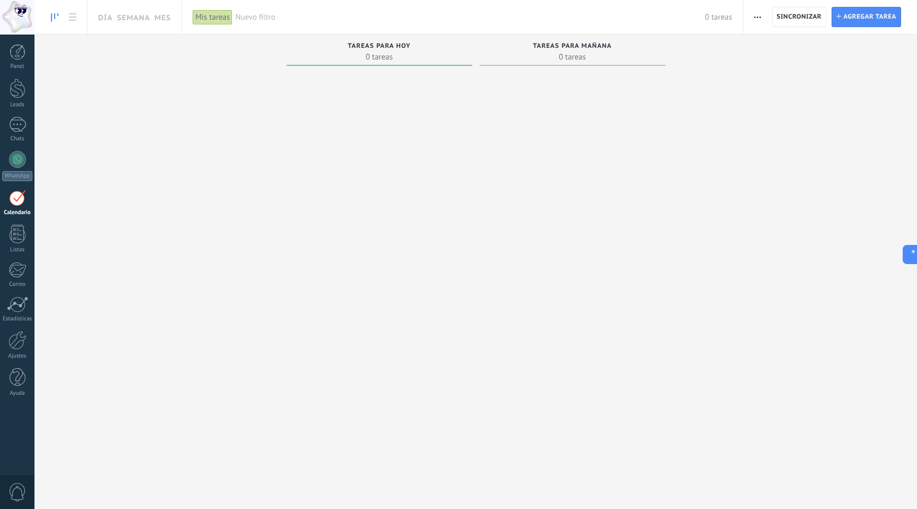
click at [21, 72] on div "Panel Leads Chats WhatsApp Clientes" at bounding box center [17, 225] width 35 height 363
click at [18, 57] on div at bounding box center [18, 52] width 16 height 16
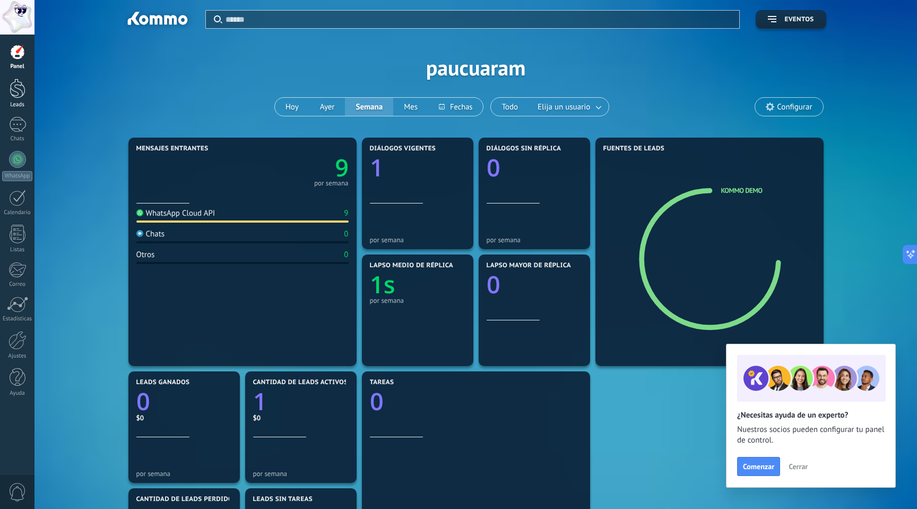
click at [12, 86] on div at bounding box center [18, 89] width 16 height 20
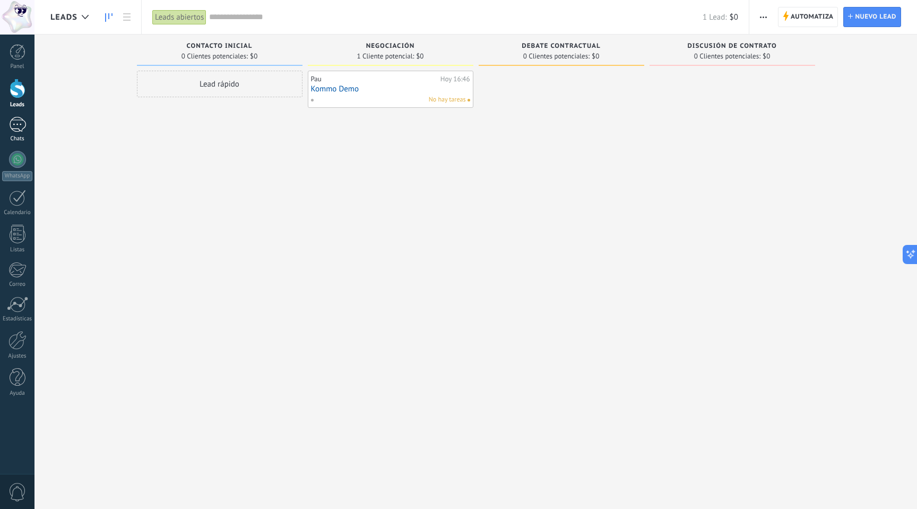
click at [13, 127] on div at bounding box center [17, 124] width 17 height 15
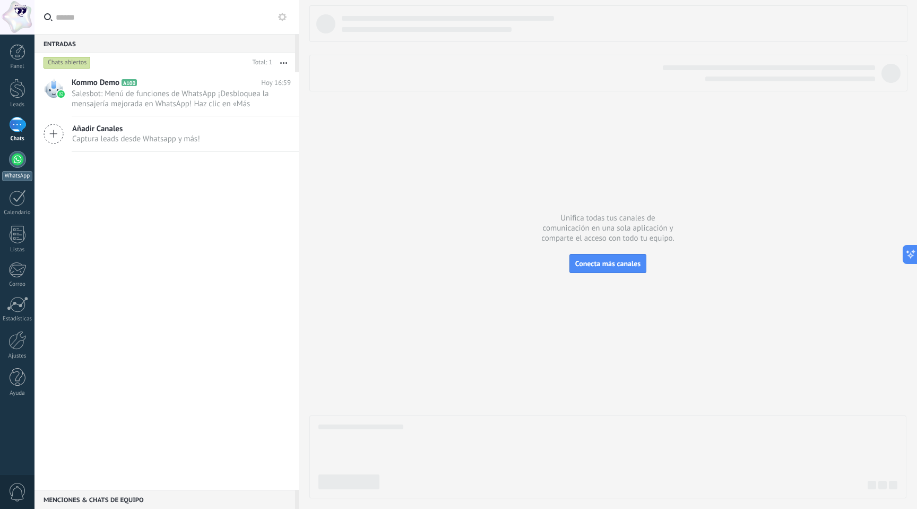
click at [18, 157] on div at bounding box center [17, 159] width 17 height 17
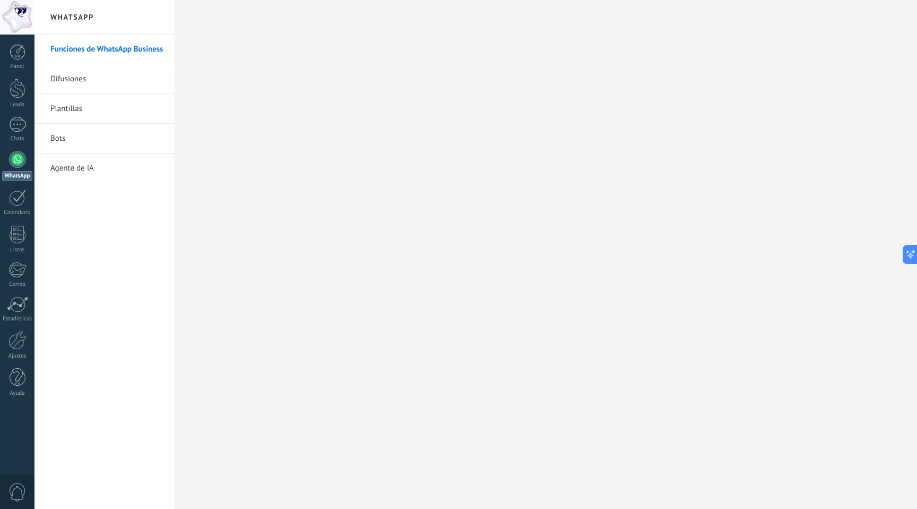
click at [107, 53] on link "Funciones de WhatsApp Business" at bounding box center [107, 50] width 114 height 30
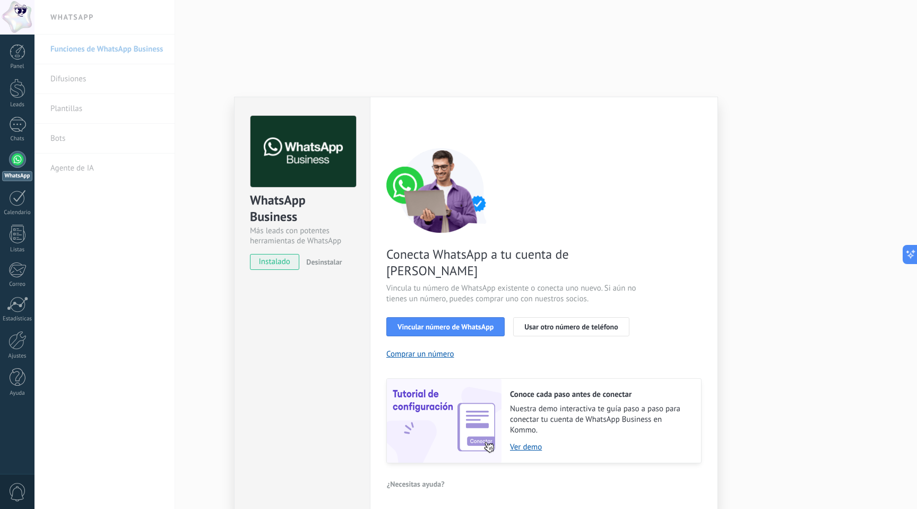
click at [838, 169] on div "WhatsApp Business Más leads con potentes herramientas de WhatsApp instalado Des…" at bounding box center [476, 254] width 883 height 509
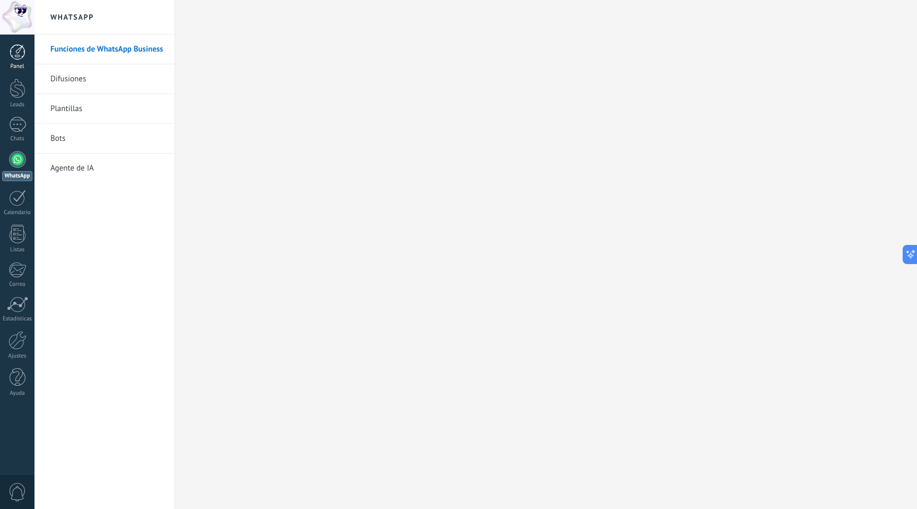
click at [14, 57] on div at bounding box center [18, 52] width 16 height 16
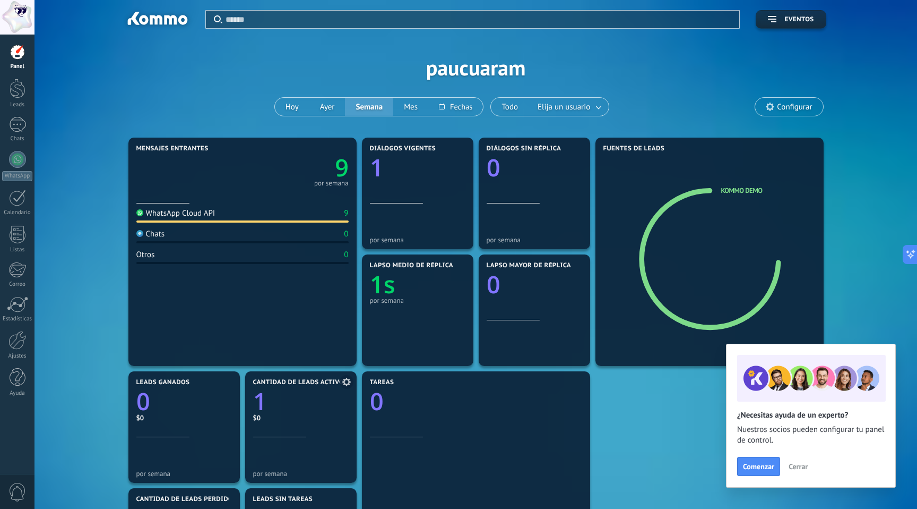
click at [260, 401] on text "1" at bounding box center [260, 401] width 14 height 32
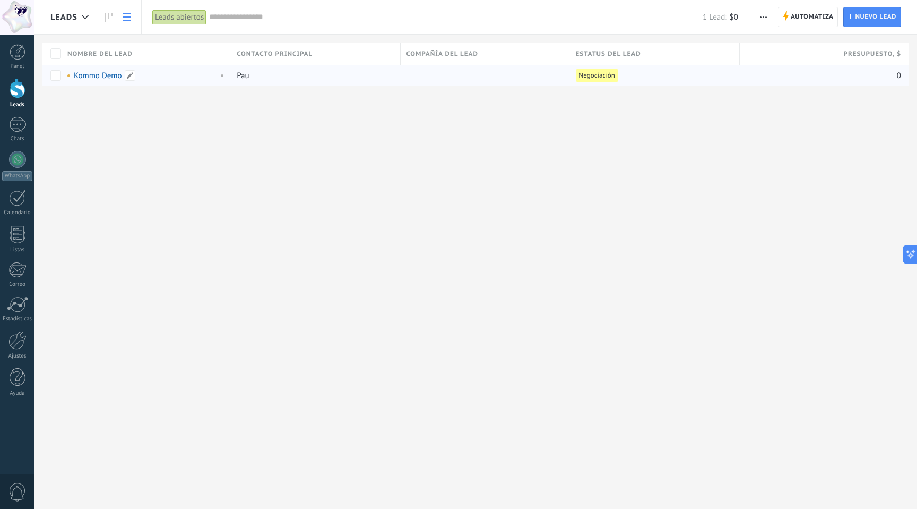
click at [99, 74] on link "Kommo Demo" at bounding box center [98, 76] width 48 height 10
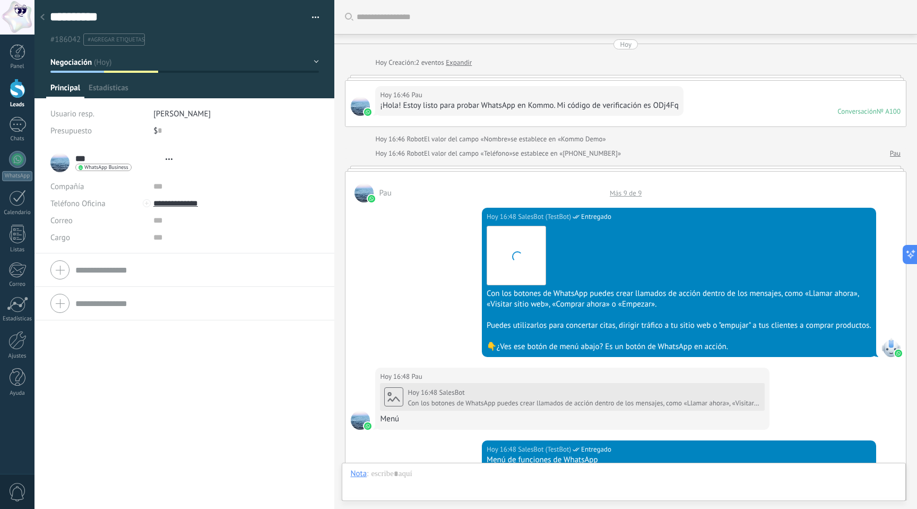
scroll to position [16, 0]
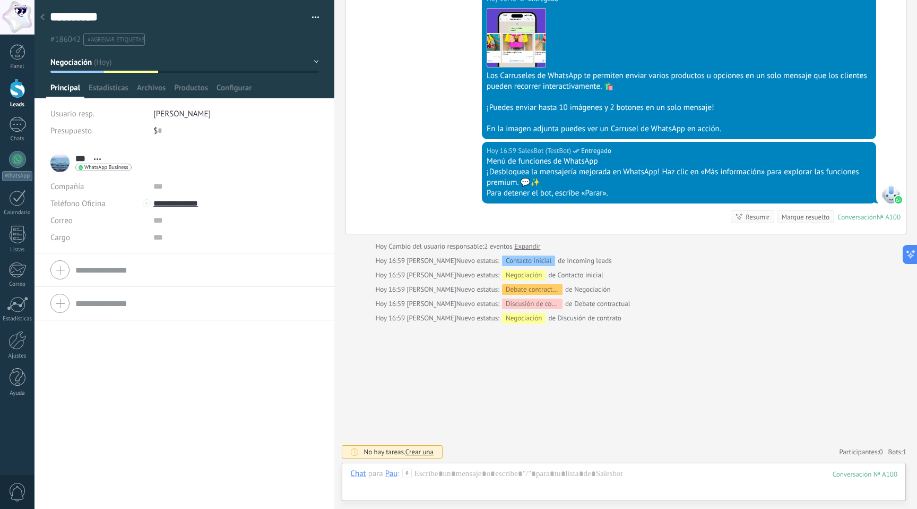
click at [97, 167] on span "WhatsApp Business" at bounding box center [106, 167] width 44 height 5
click at [114, 366] on div at bounding box center [458, 254] width 917 height 509
click at [101, 165] on span "WhatsApp Business" at bounding box center [106, 167] width 44 height 5
click at [102, 179] on div "Enviar mensaje" at bounding box center [116, 183] width 80 height 18
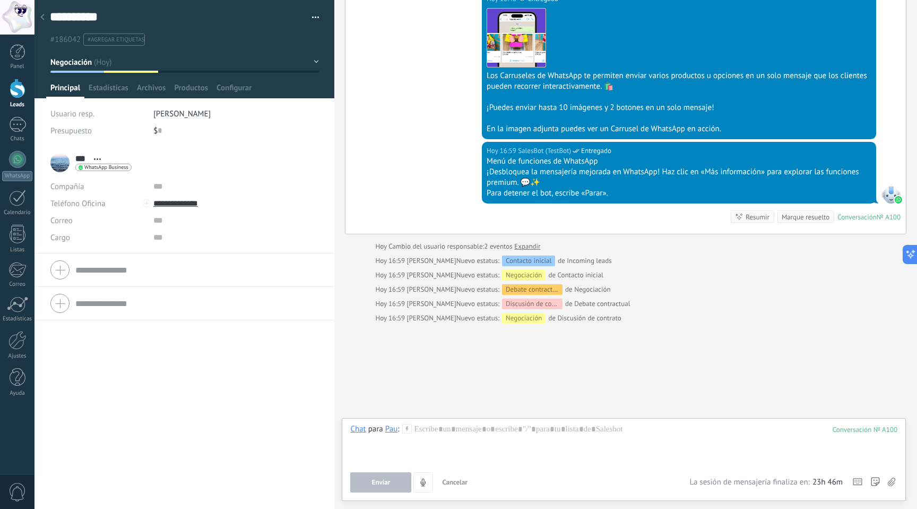
click at [877, 218] on div "№ A100" at bounding box center [889, 216] width 24 height 9
click at [18, 127] on div at bounding box center [17, 124] width 17 height 15
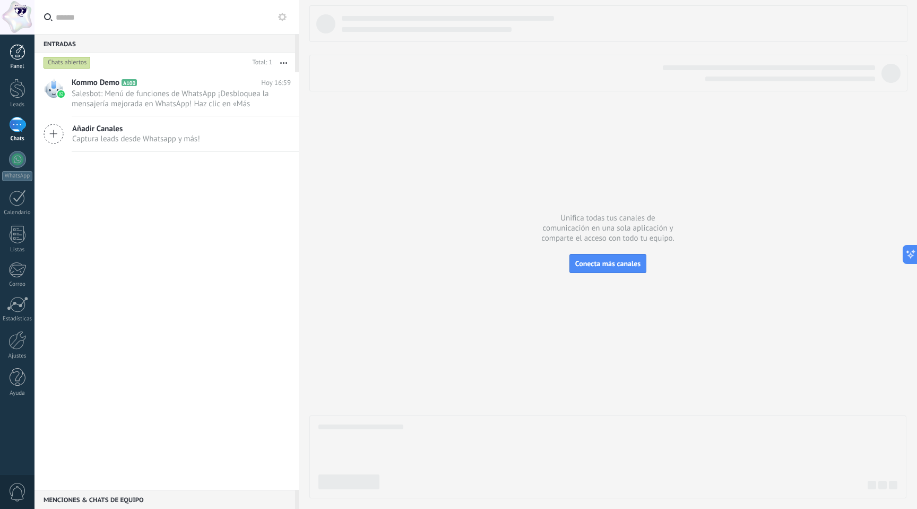
click at [16, 58] on div at bounding box center [18, 52] width 16 height 16
